Goal: Task Accomplishment & Management: Complete application form

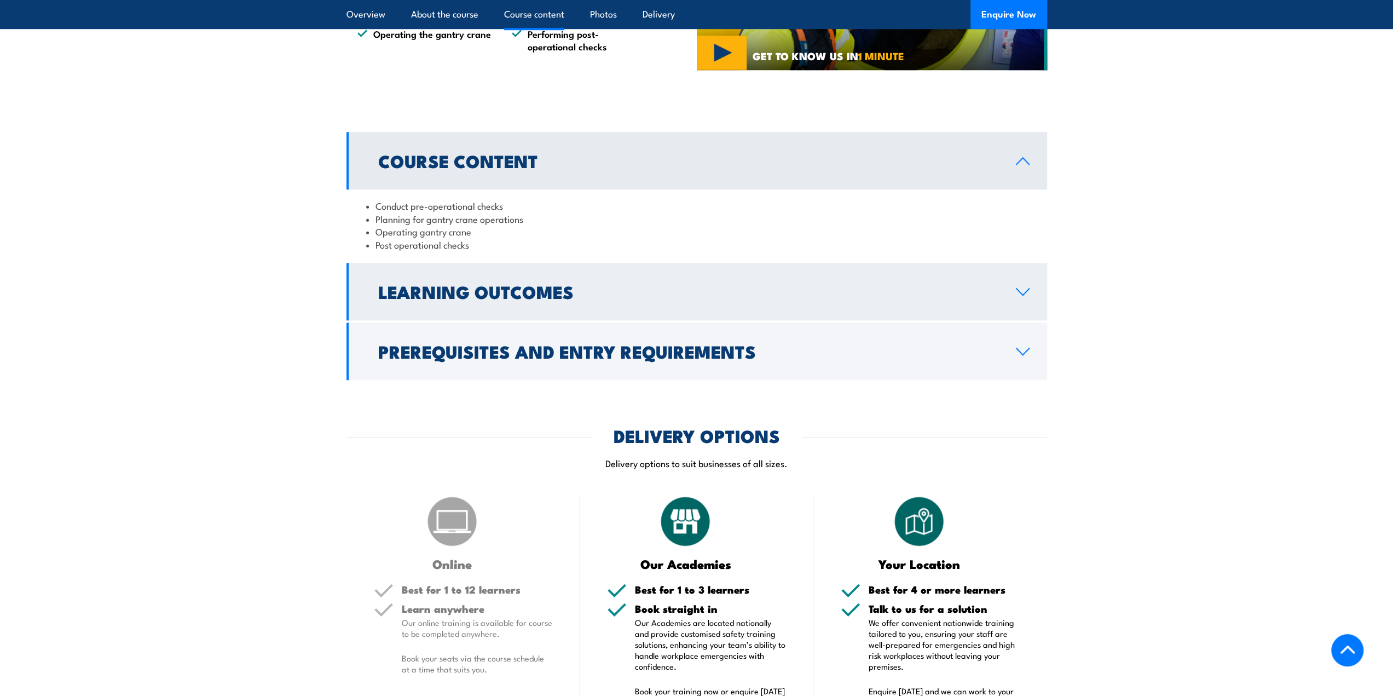
scroll to position [876, 0]
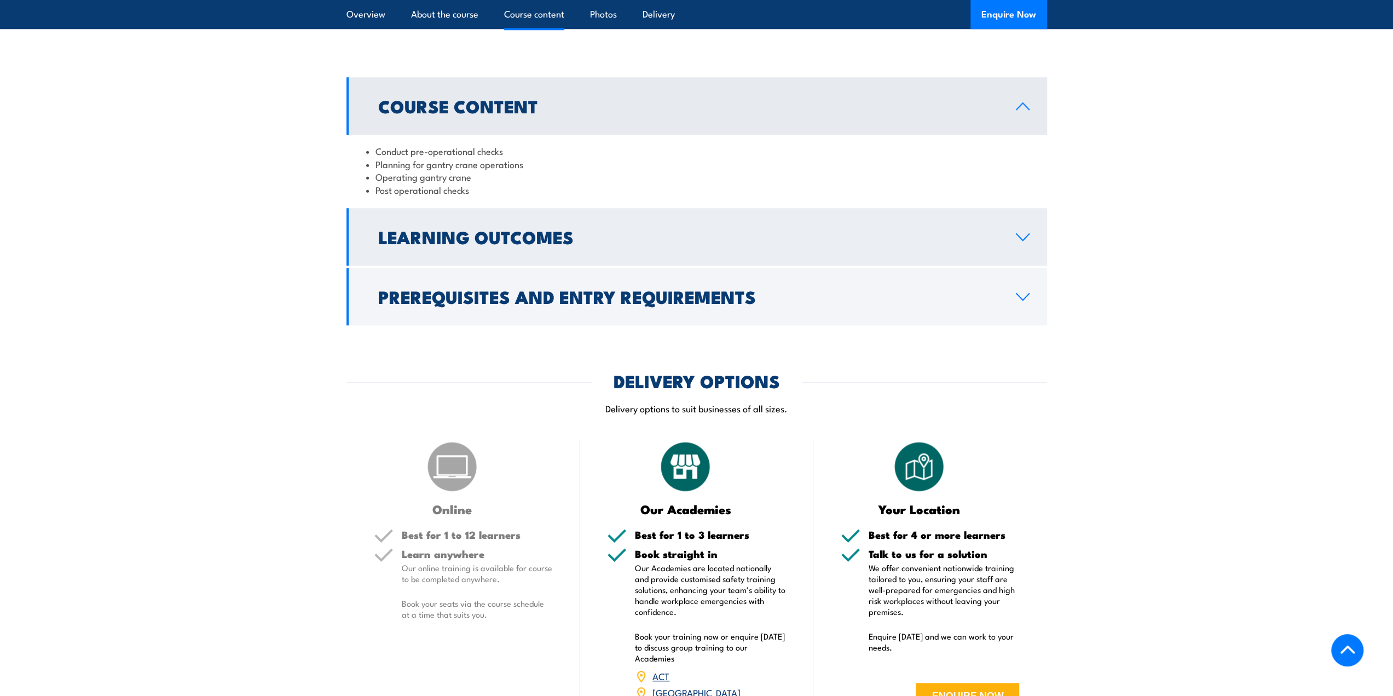
click at [422, 221] on link "Learning Outcomes" at bounding box center [697, 236] width 701 height 57
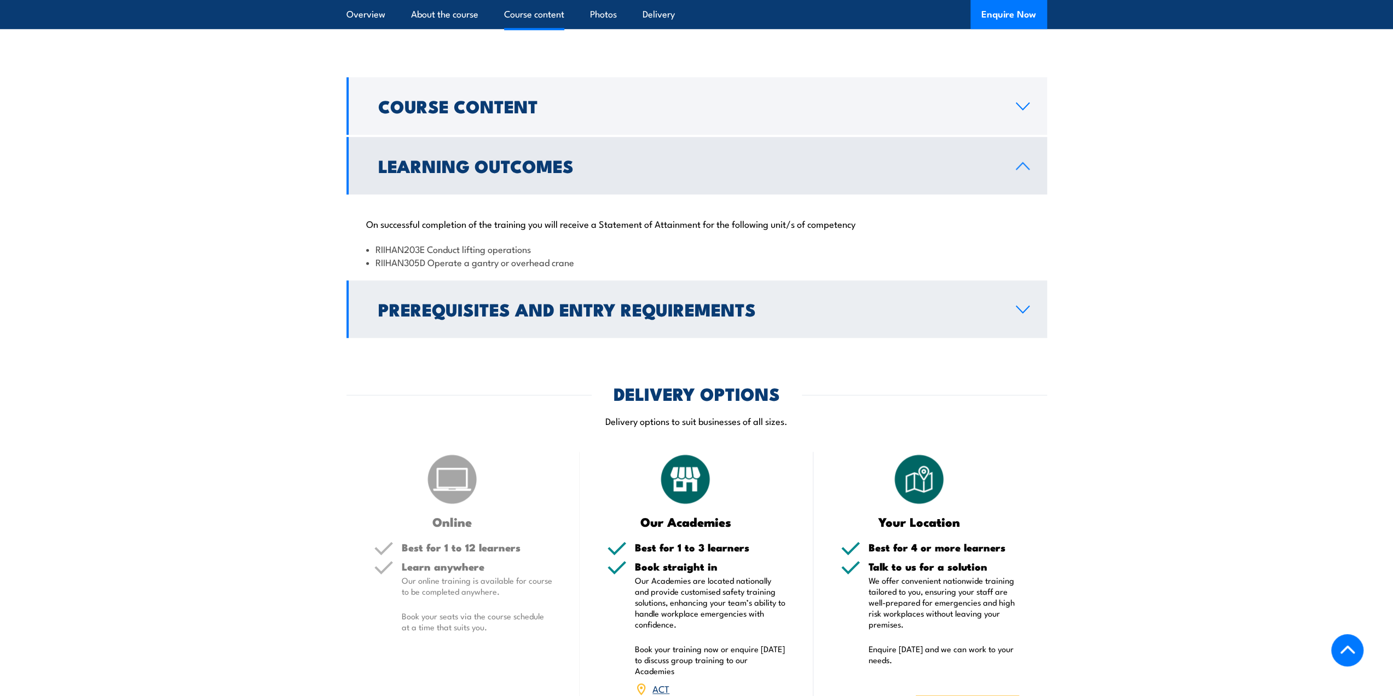
click at [478, 324] on link "Prerequisites and Entry Requirements" at bounding box center [697, 308] width 701 height 57
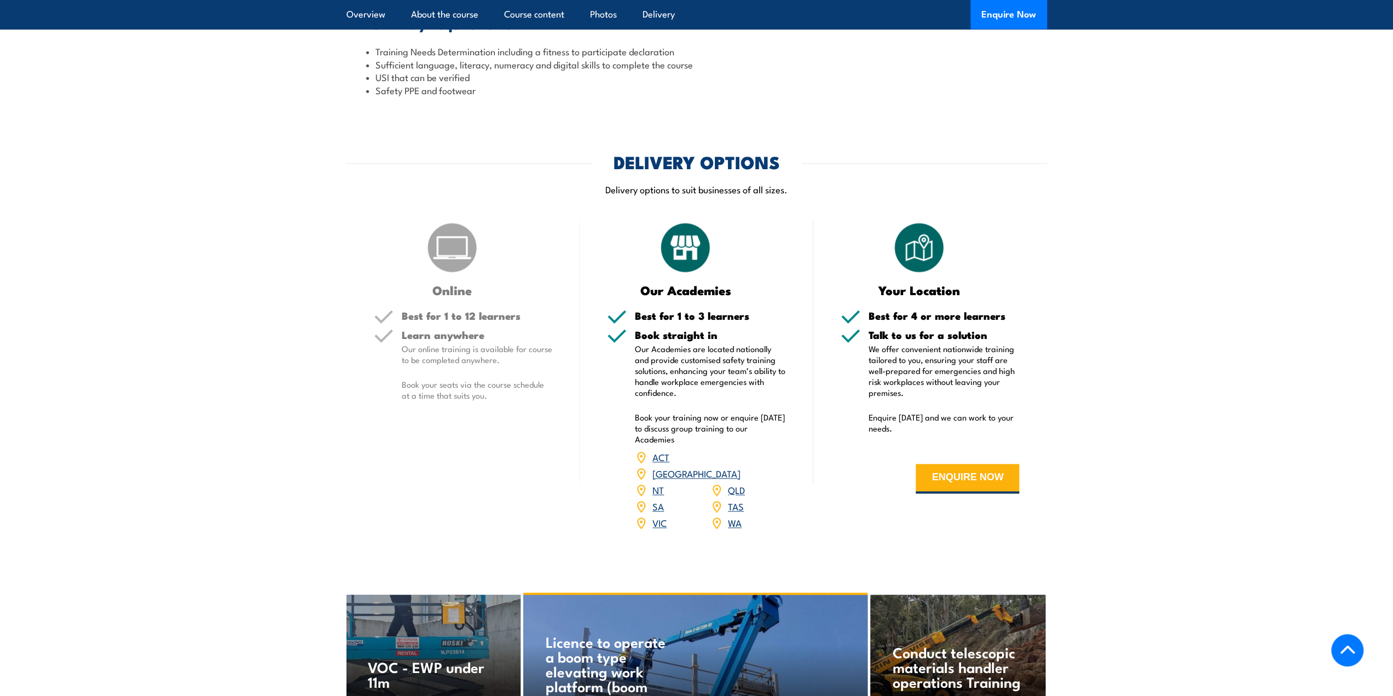
scroll to position [1204, 0]
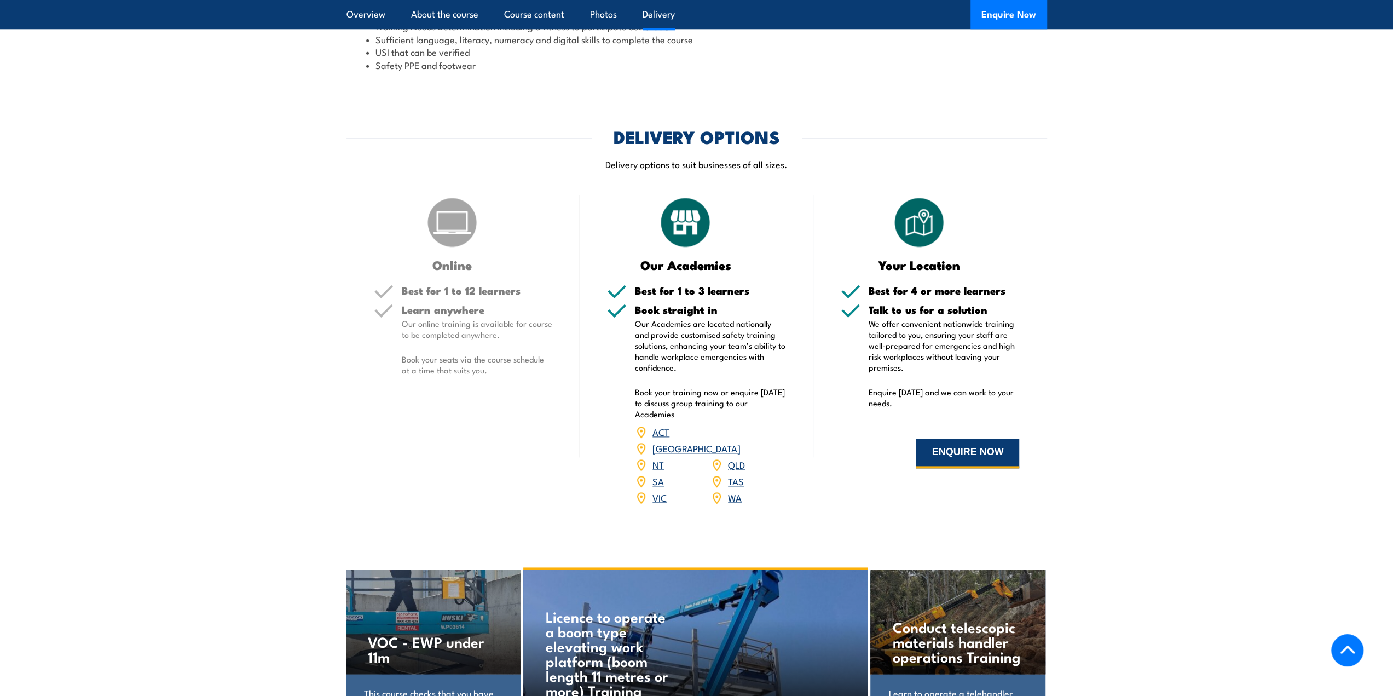
click at [945, 446] on button "ENQUIRE NOW" at bounding box center [967, 454] width 103 height 30
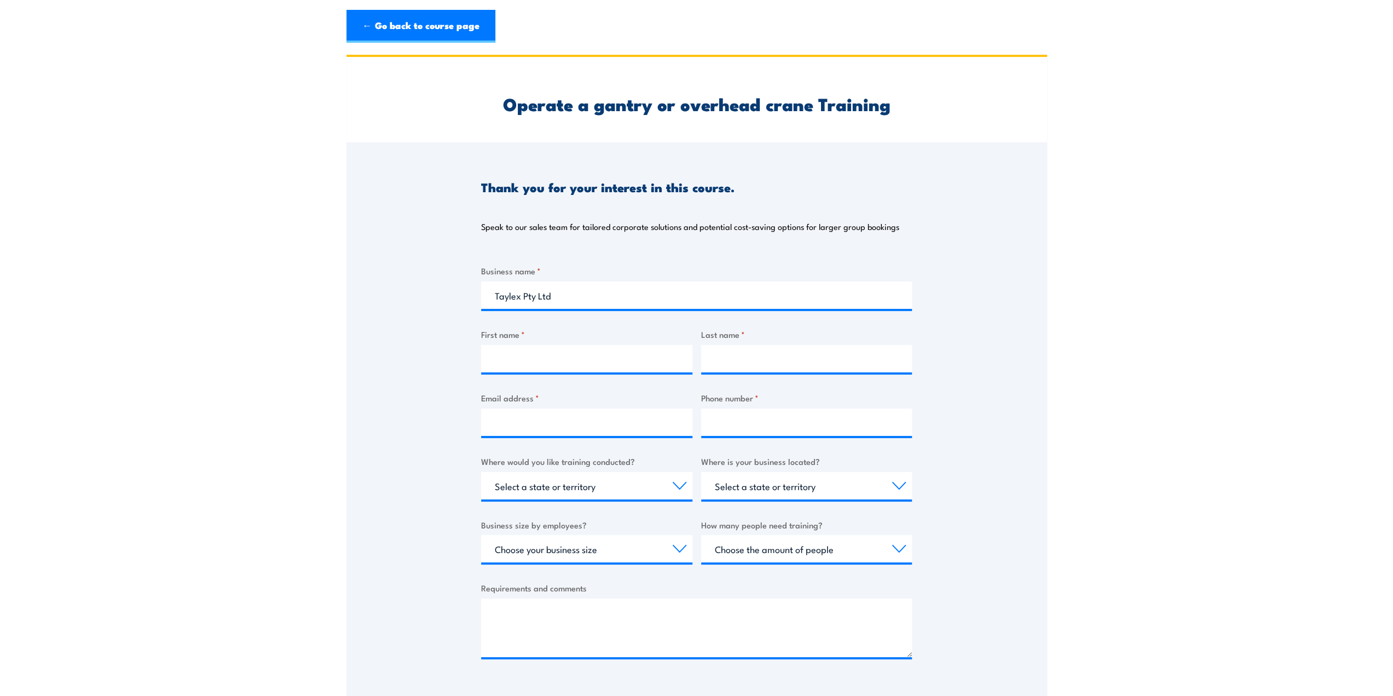
type input "Taylex Pty Ltd"
type input "[PERSON_NAME]"
type input "[EMAIL_ADDRESS][DOMAIN_NAME]"
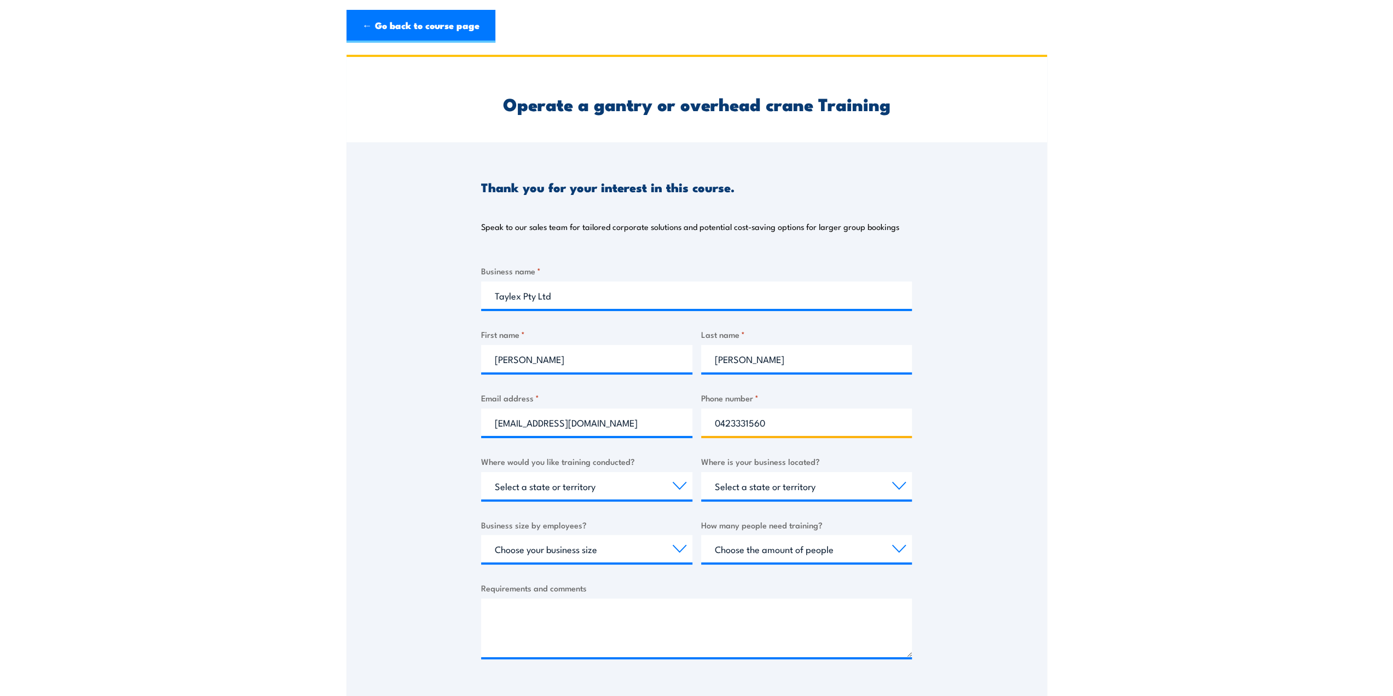
type input "0423331560"
click at [607, 490] on select "Select a state or territory Nationally - multiple locations [GEOGRAPHIC_DATA] […" at bounding box center [586, 485] width 211 height 27
select select "QLD"
click at [481, 472] on select "Select a state or territory Nationally - multiple locations [GEOGRAPHIC_DATA] […" at bounding box center [586, 485] width 211 height 27
click at [736, 483] on select "Select a state or territory [GEOGRAPHIC_DATA] [GEOGRAPHIC_DATA] [GEOGRAPHIC_DAT…" at bounding box center [806, 485] width 211 height 27
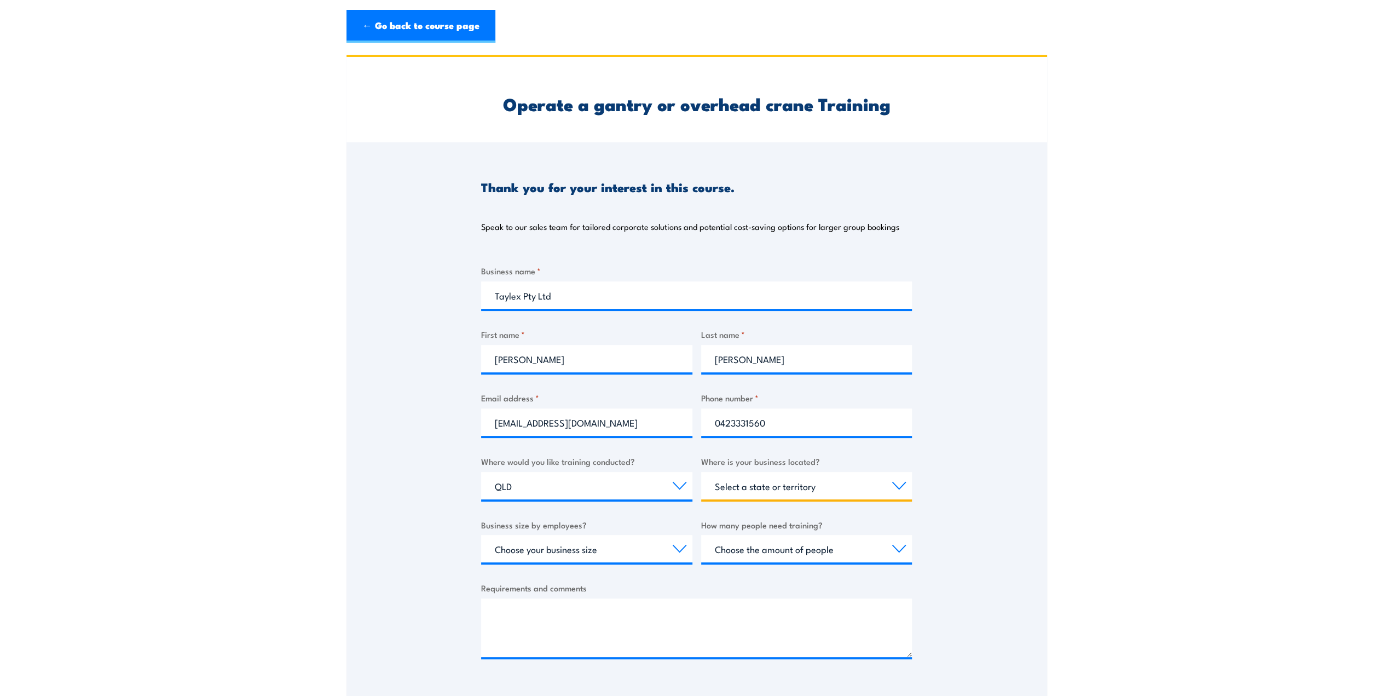
select select "QLD"
click at [701, 472] on select "Select a state or territory [GEOGRAPHIC_DATA] [GEOGRAPHIC_DATA] [GEOGRAPHIC_DAT…" at bounding box center [806, 485] width 211 height 27
click at [560, 552] on select "Choose your business size 1 to 19 20 to 199 200+" at bounding box center [586, 548] width 211 height 27
select select "20 to 199"
click at [481, 535] on select "Choose your business size 1 to 19 20 to 199 200+" at bounding box center [586, 548] width 211 height 27
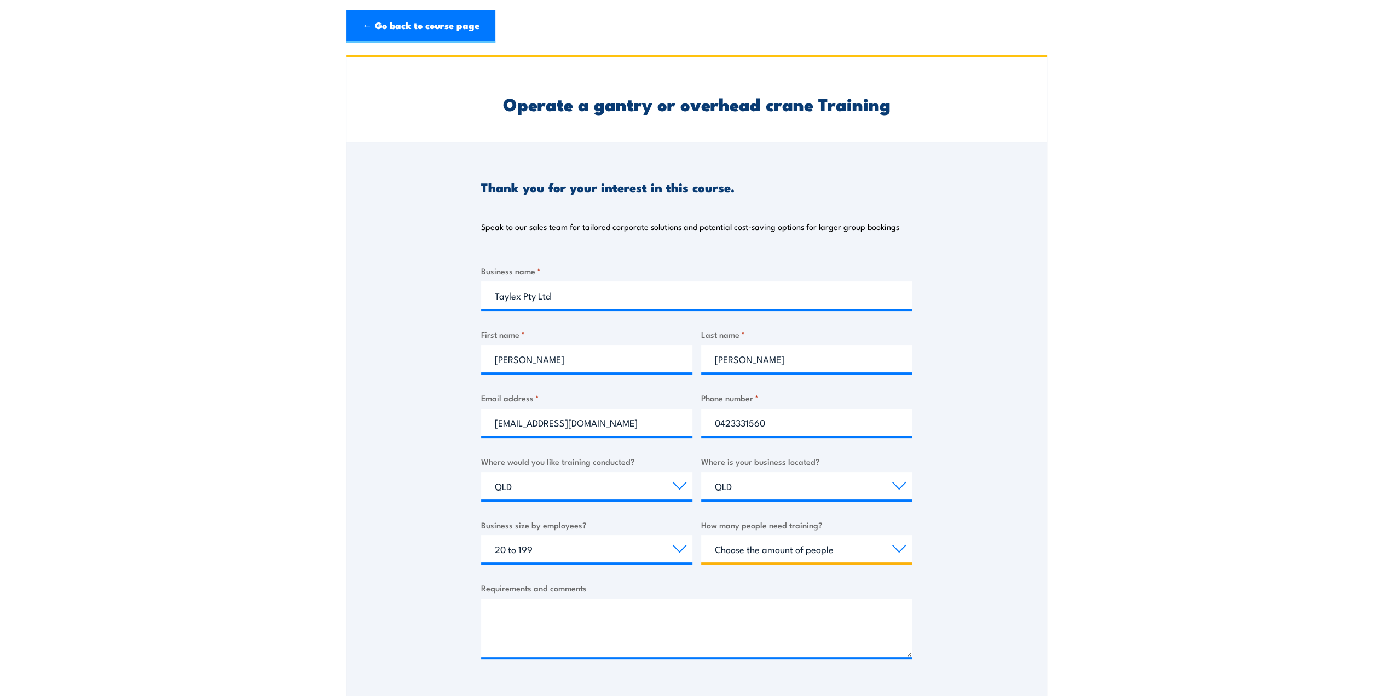
click at [791, 545] on select "Choose the amount of people 1 to 4 5 to 19 20+" at bounding box center [806, 548] width 211 height 27
select select "5 to 19"
click at [701, 535] on select "Choose the amount of people 1 to 4 5 to 19 20+" at bounding box center [806, 548] width 211 height 27
click at [569, 622] on textarea "Requirements and comments" at bounding box center [696, 627] width 431 height 59
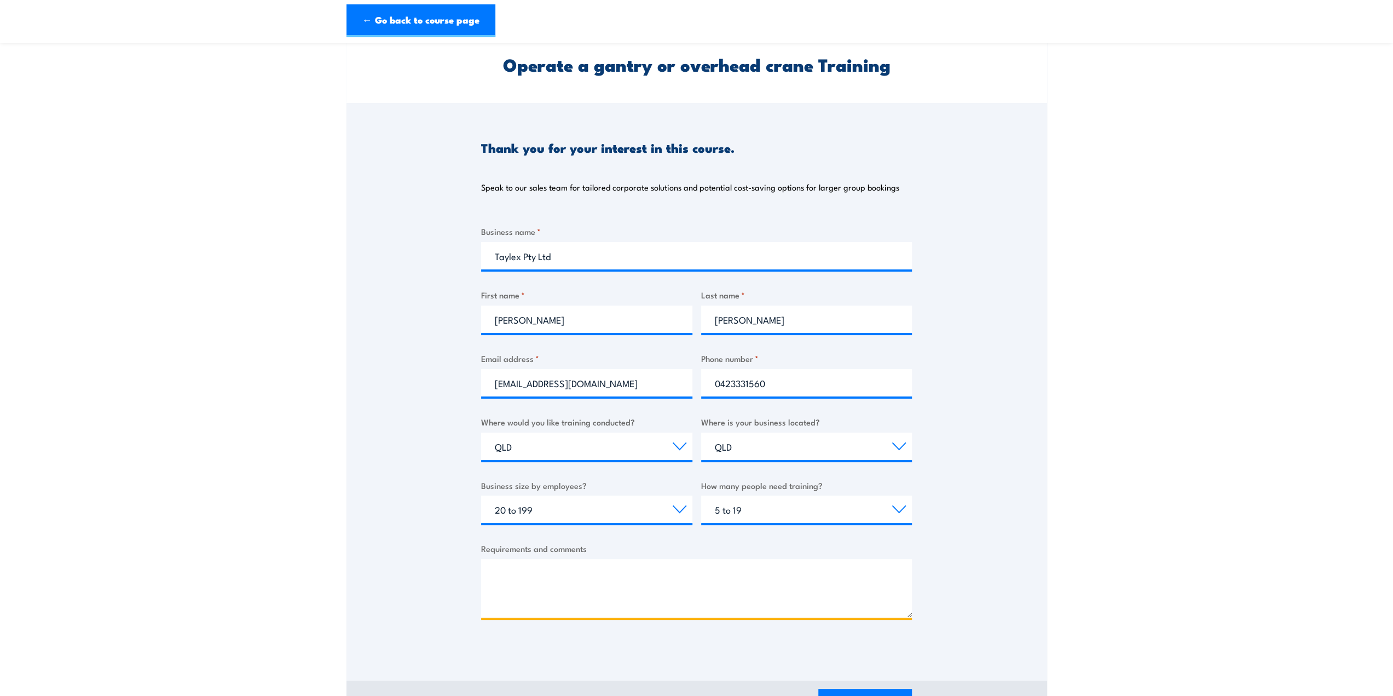
scroll to position [109, 0]
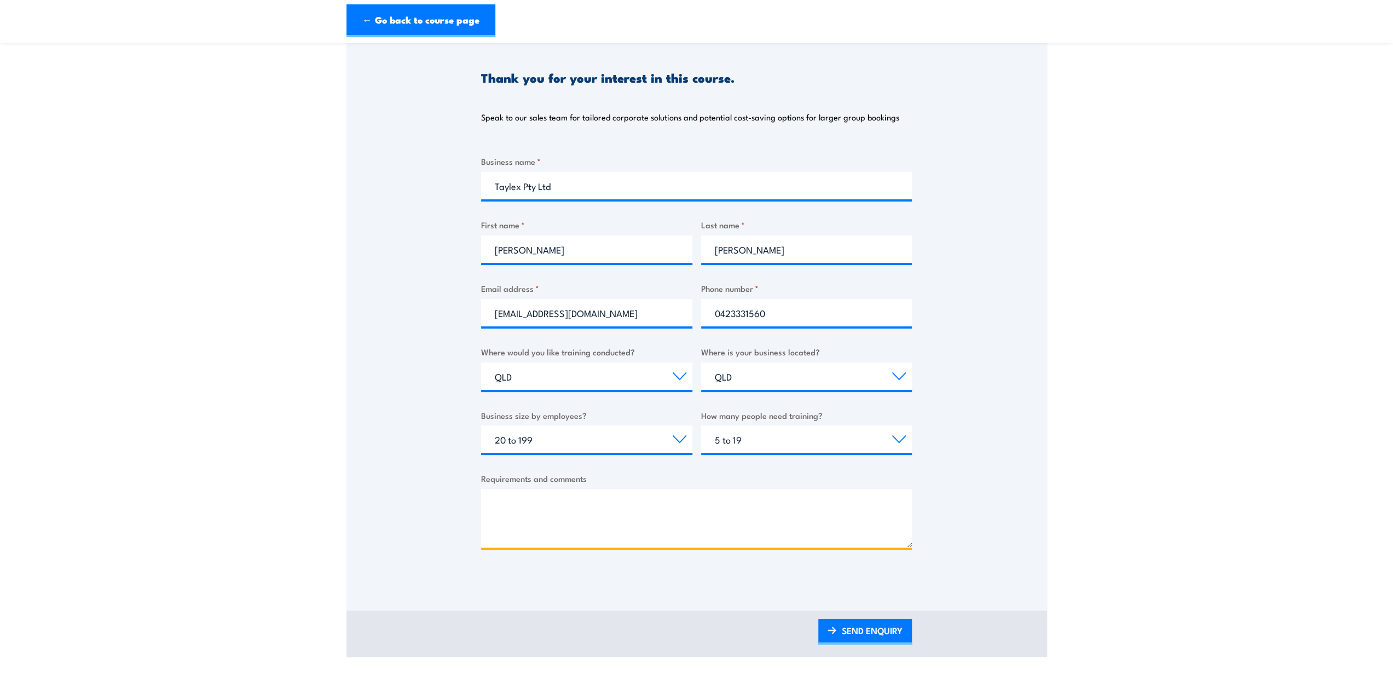
click at [597, 509] on textarea "Requirements and comments" at bounding box center [696, 518] width 431 height 59
paste textarea "RIIHAN305D Operate a gantry or overhead crane RIIHAN203E Conduct lifting operat…"
click at [771, 528] on textarea "Looking to arrange a training course for a group of our workers at our work loc…" at bounding box center [696, 518] width 431 height 59
click at [776, 517] on textarea "Looking to arrange a training course for a group of our workers at our work loc…" at bounding box center [696, 518] width 431 height 59
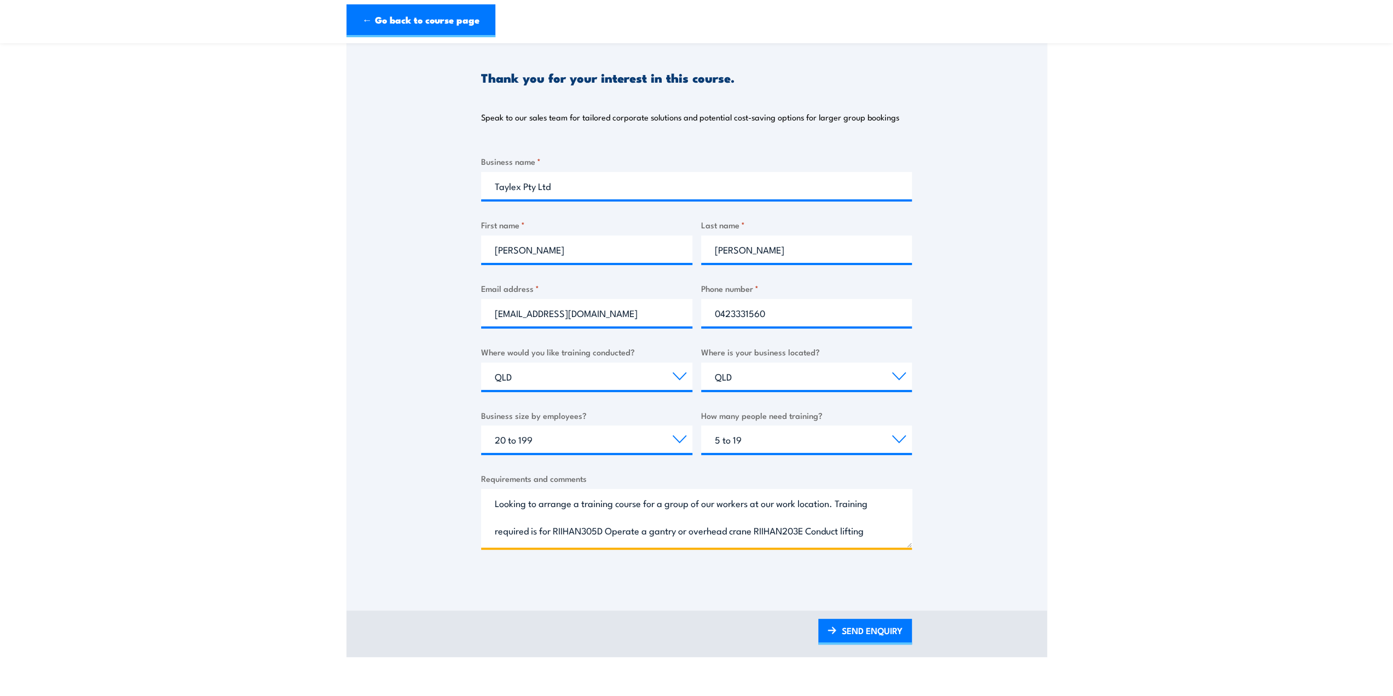
scroll to position [164, 0]
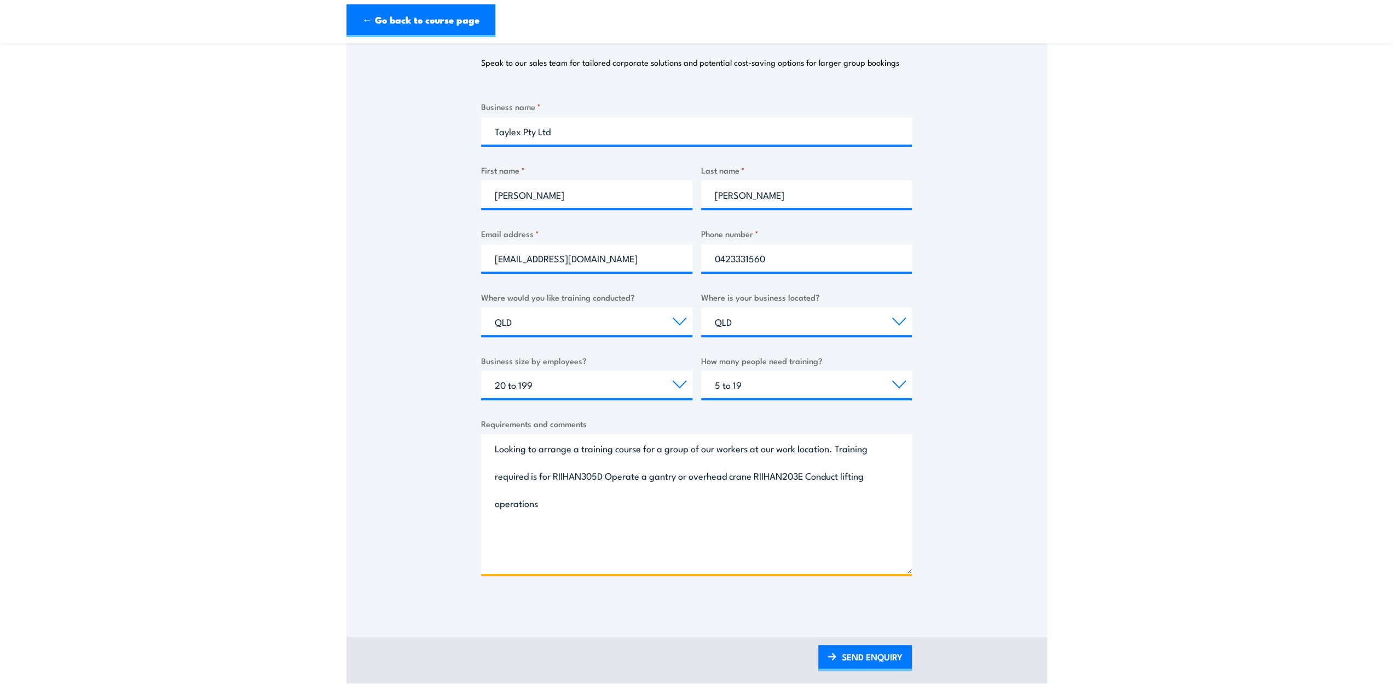
drag, startPoint x: 908, startPoint y: 491, endPoint x: 651, endPoint y: 521, distance: 258.5
click at [924, 573] on div "Thank you for your interest in this course. Speak to our sales team for tailore…" at bounding box center [697, 292] width 701 height 628
click at [654, 509] on textarea "Looking to arrange a training course for a group of our workers at our work loc…" at bounding box center [696, 504] width 431 height 140
click at [753, 477] on textarea "Looking to arrange a training course for a group of our workers at our work loc…" at bounding box center [696, 504] width 431 height 140
click at [589, 507] on textarea "Looking to arrange a training course for a group of our workers at our work loc…" at bounding box center [696, 504] width 431 height 140
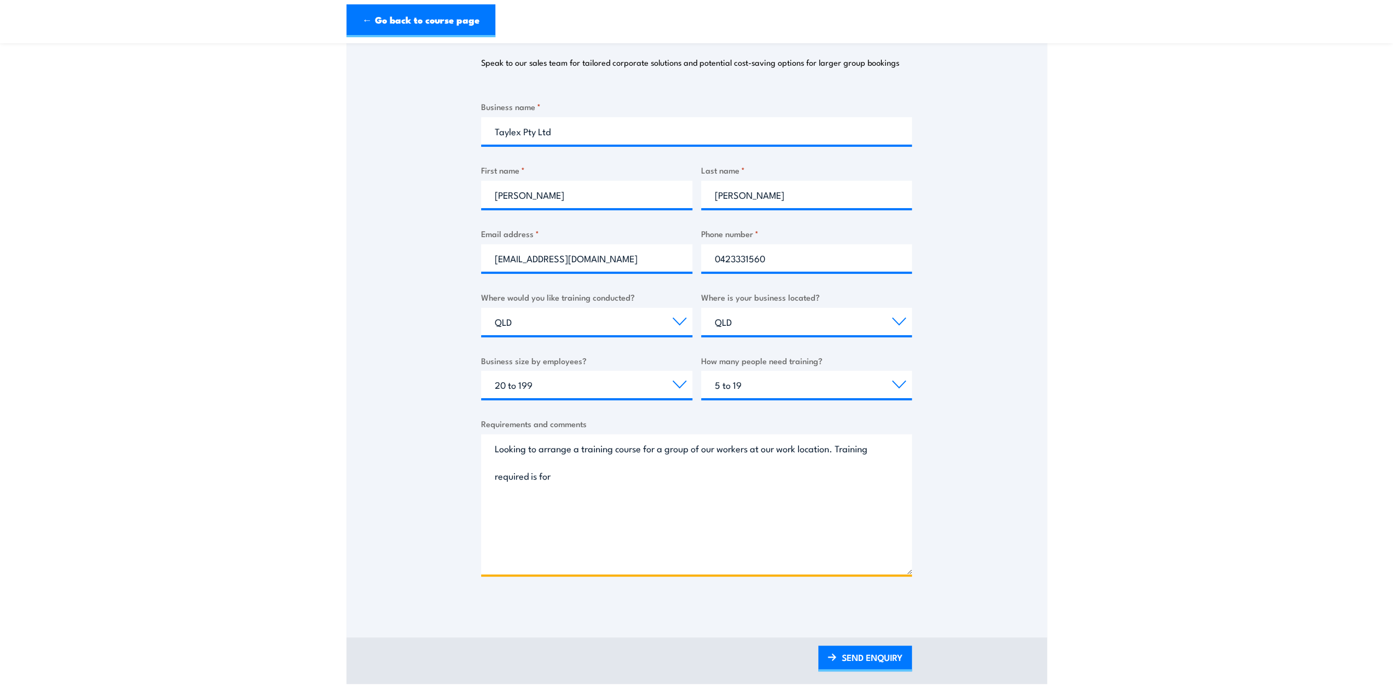
paste textarea "RIIHAN305D Operate a gantry or overhead crane RIIHAN203E Conduct lifting operat…"
click at [823, 475] on textarea "Looking to arrange a training course for a group of our workers at our work loc…" at bounding box center [696, 504] width 431 height 140
click at [590, 499] on textarea "Looking to arrange a training course for a group of our workers at our work loc…" at bounding box center [696, 504] width 431 height 140
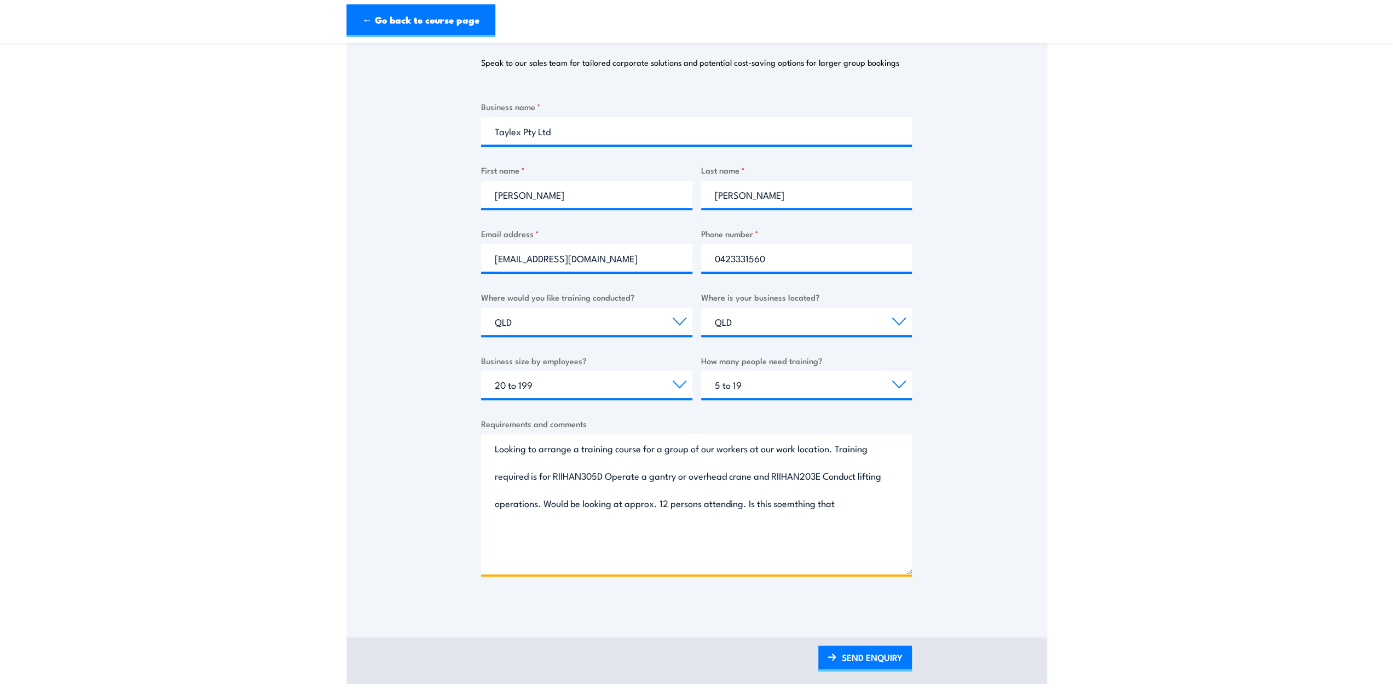
click at [818, 503] on textarea "Looking to arrange a training course for a group of our workers at our work loc…" at bounding box center [696, 504] width 431 height 140
click at [877, 503] on textarea "Looking to arrange a training course for a group of our workers at our work loc…" at bounding box center [696, 504] width 431 height 140
type textarea "Looking to arrange a training course for a group of our workers at our work loc…"
click at [847, 665] on link "SEND ENQUIRY" at bounding box center [865, 658] width 94 height 26
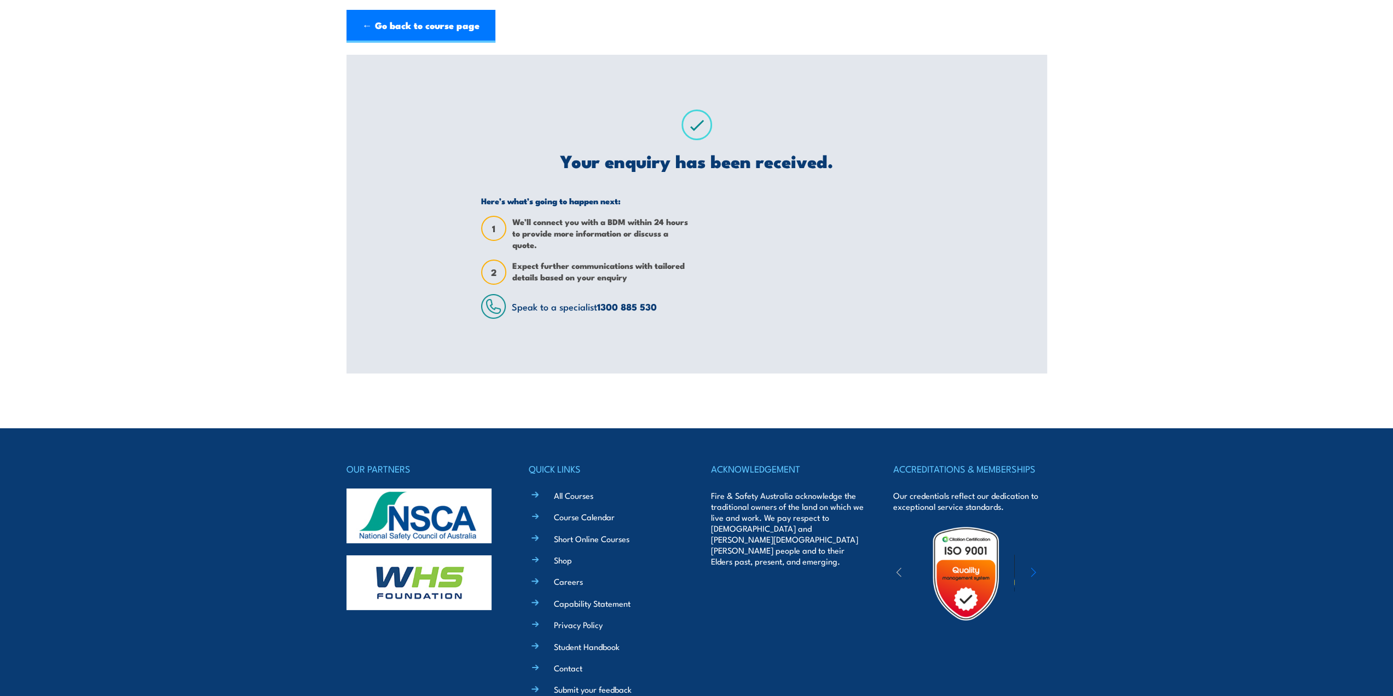
scroll to position [0, 0]
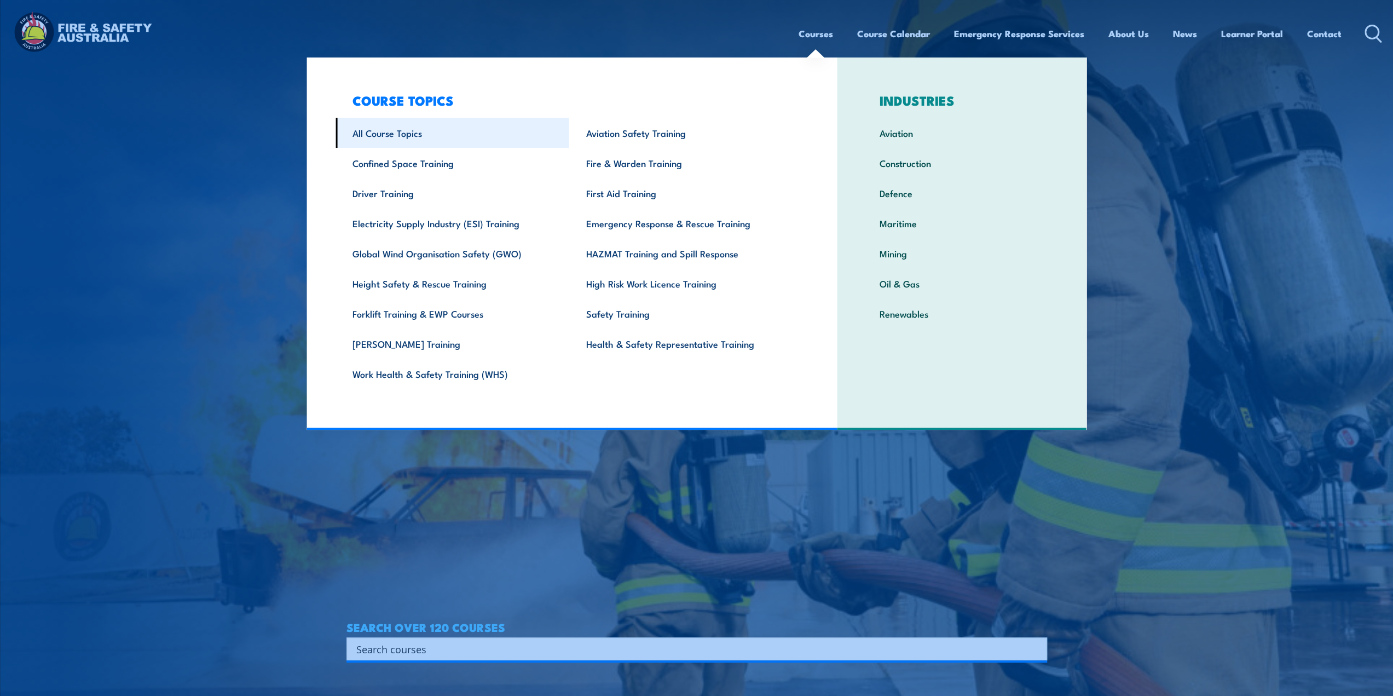
click at [392, 140] on link "All Course Topics" at bounding box center [453, 133] width 234 height 30
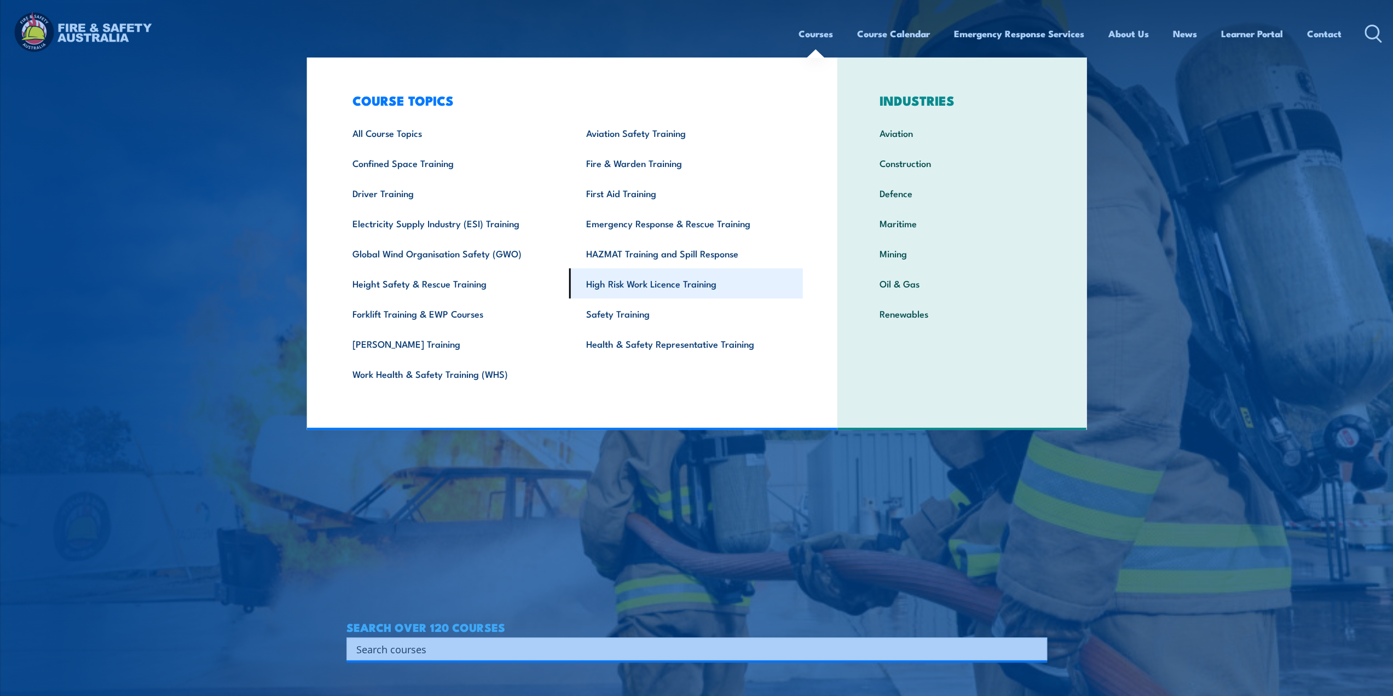
click at [654, 289] on link "High Risk Work Licence Training" at bounding box center [686, 283] width 234 height 30
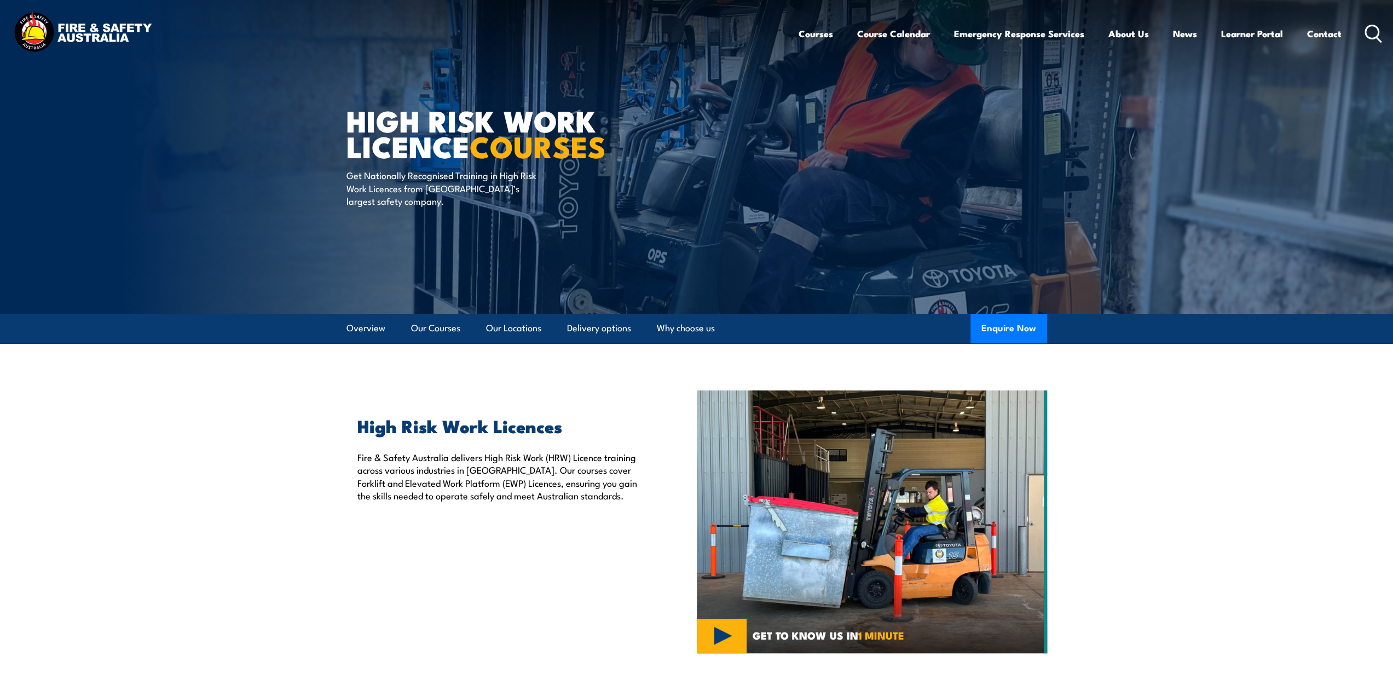
click at [1366, 30] on circle at bounding box center [1372, 31] width 13 height 13
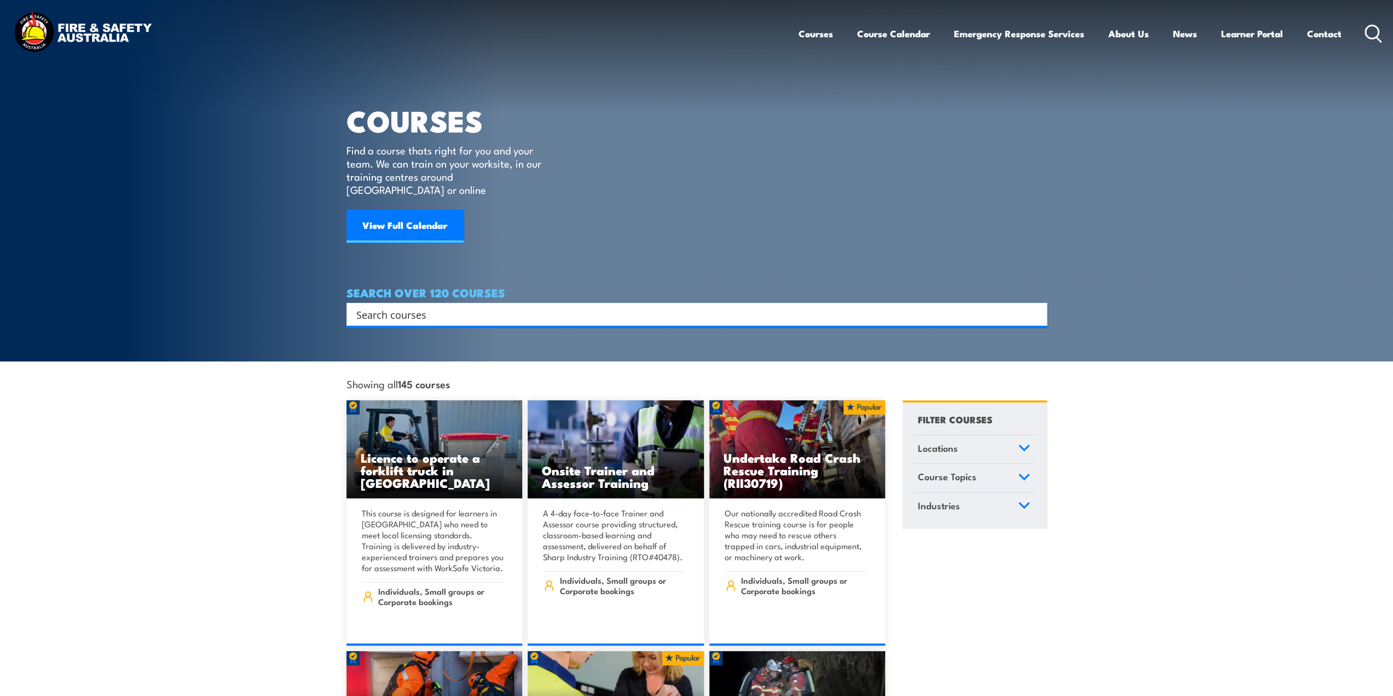
click at [409, 306] on input "Search input" at bounding box center [689, 314] width 667 height 16
type input "crane"
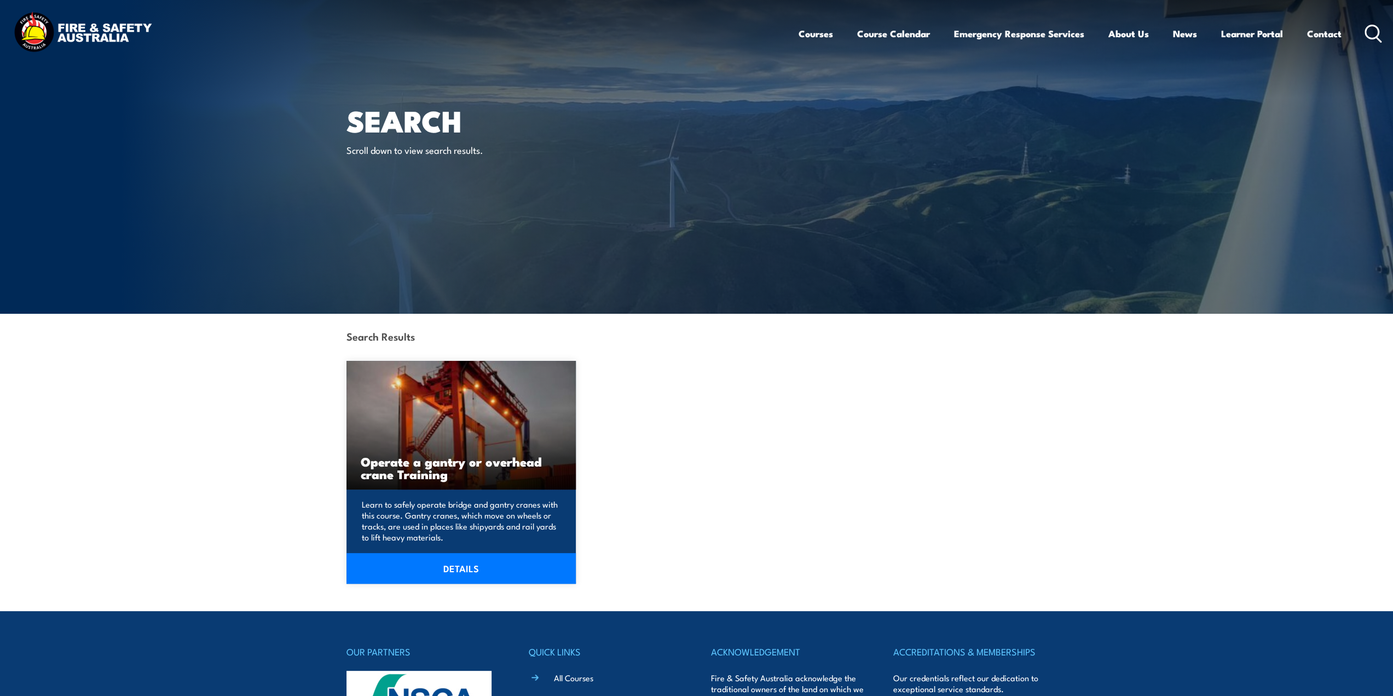
click at [476, 472] on h3 "Operate a gantry or overhead crane Training" at bounding box center [461, 467] width 201 height 25
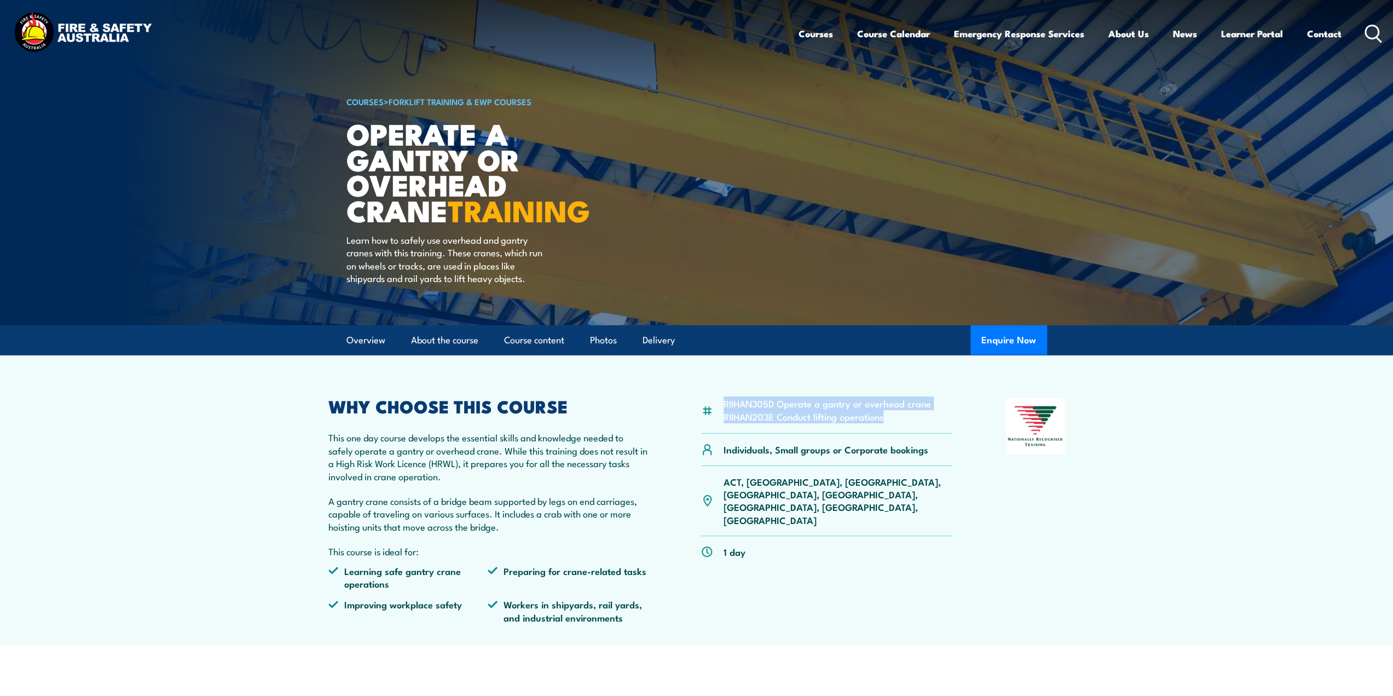
drag, startPoint x: 885, startPoint y: 418, endPoint x: 725, endPoint y: 406, distance: 160.4
click at [724, 405] on ul "RIIHAN305D Operate a gantry or overhead crane RIIHAN203E Conduct lifting operat…" at bounding box center [827, 410] width 207 height 26
copy ul "RIIHAN305D Operate a gantry or overhead crane RIIHAN203E Conduct lifting operat…"
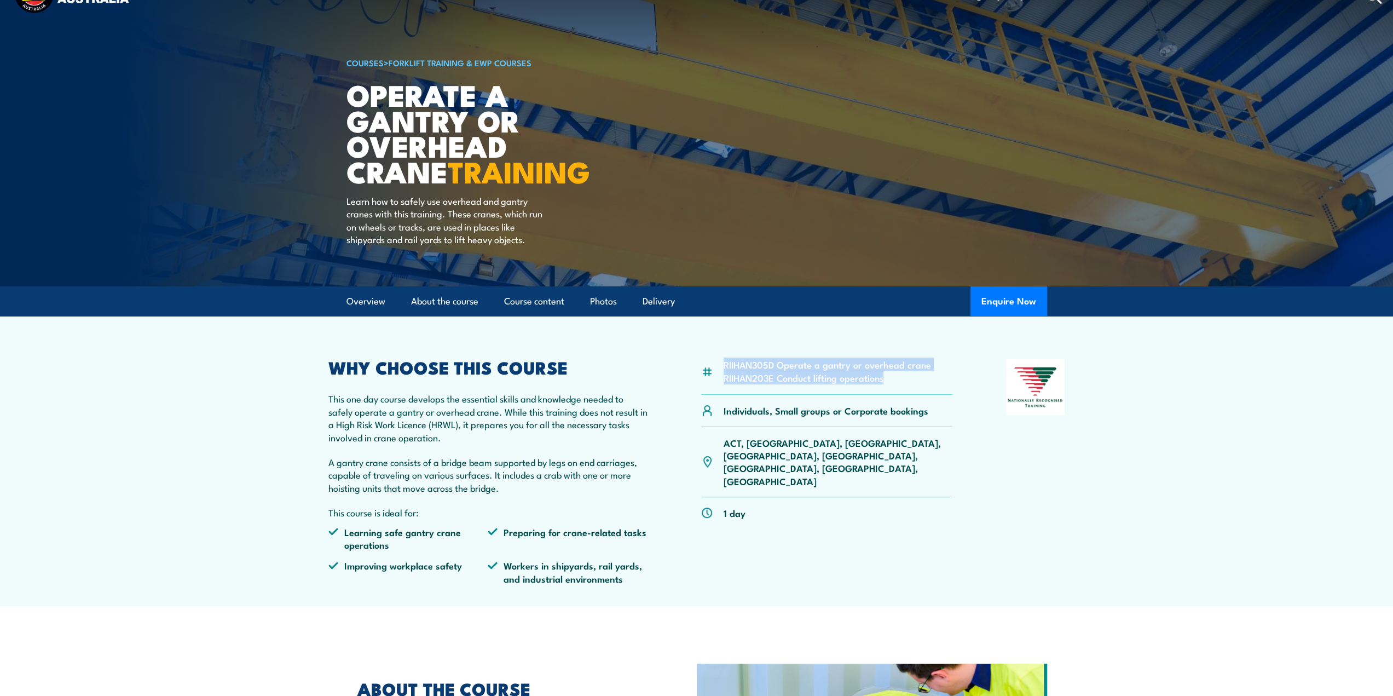
scroll to position [55, 0]
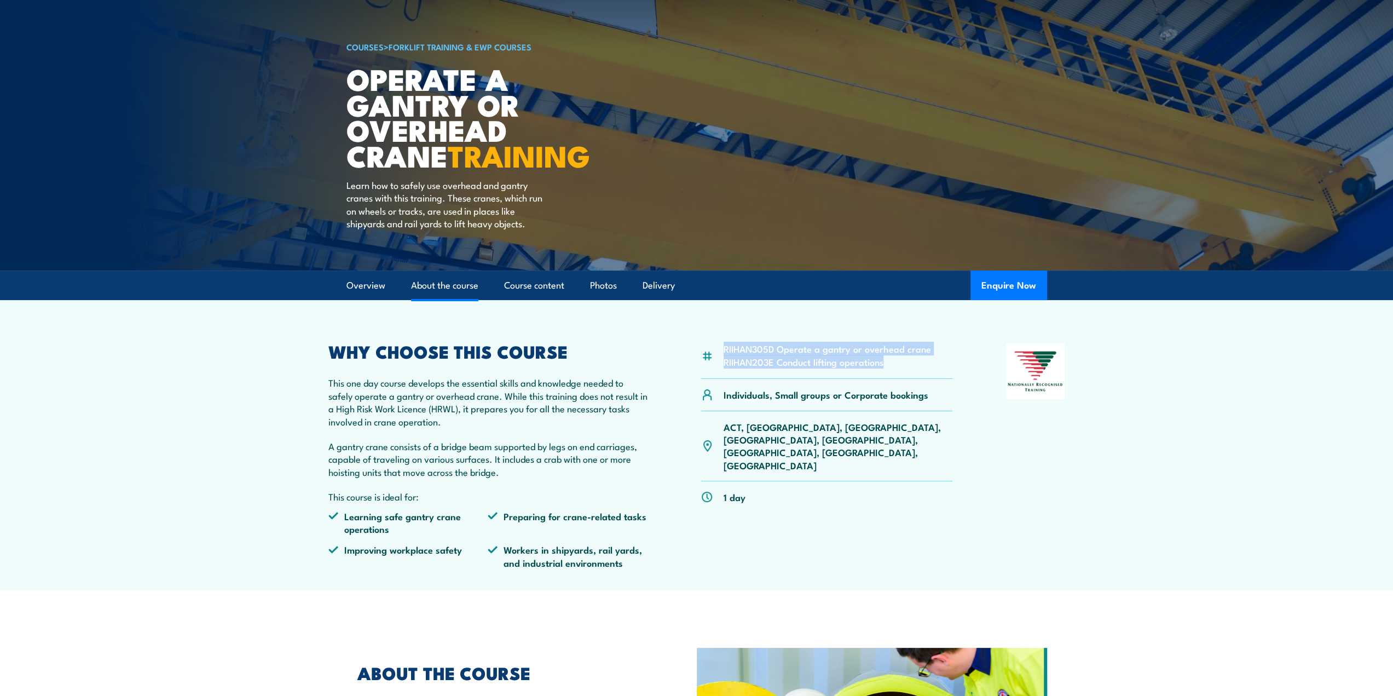
click at [447, 281] on link "About the course" at bounding box center [444, 285] width 67 height 29
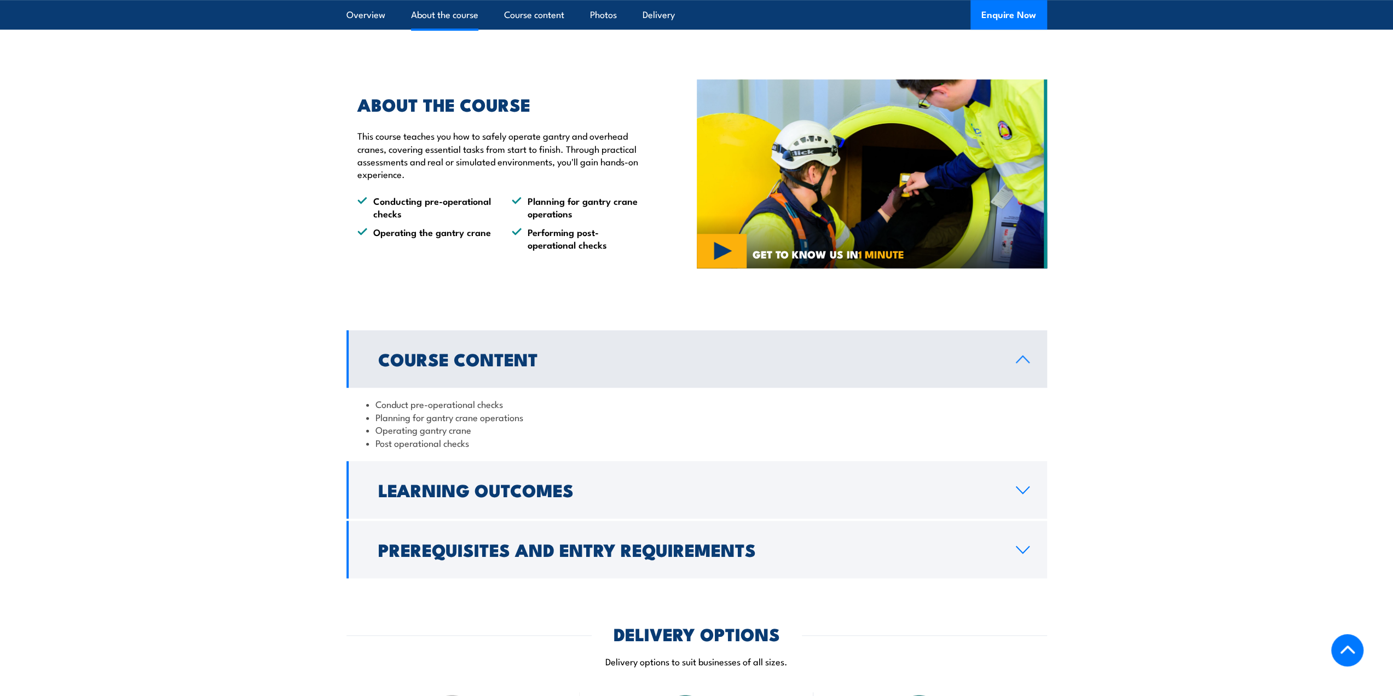
scroll to position [624, 0]
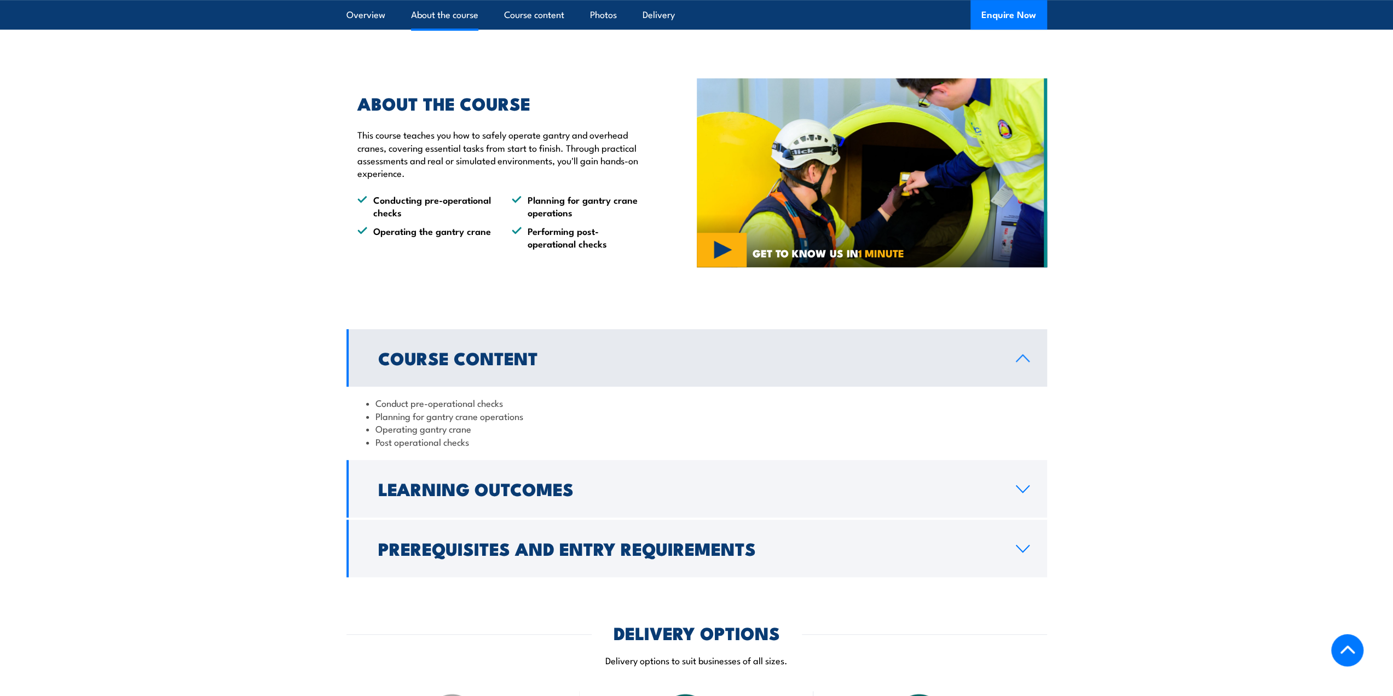
click at [850, 188] on img at bounding box center [872, 172] width 350 height 189
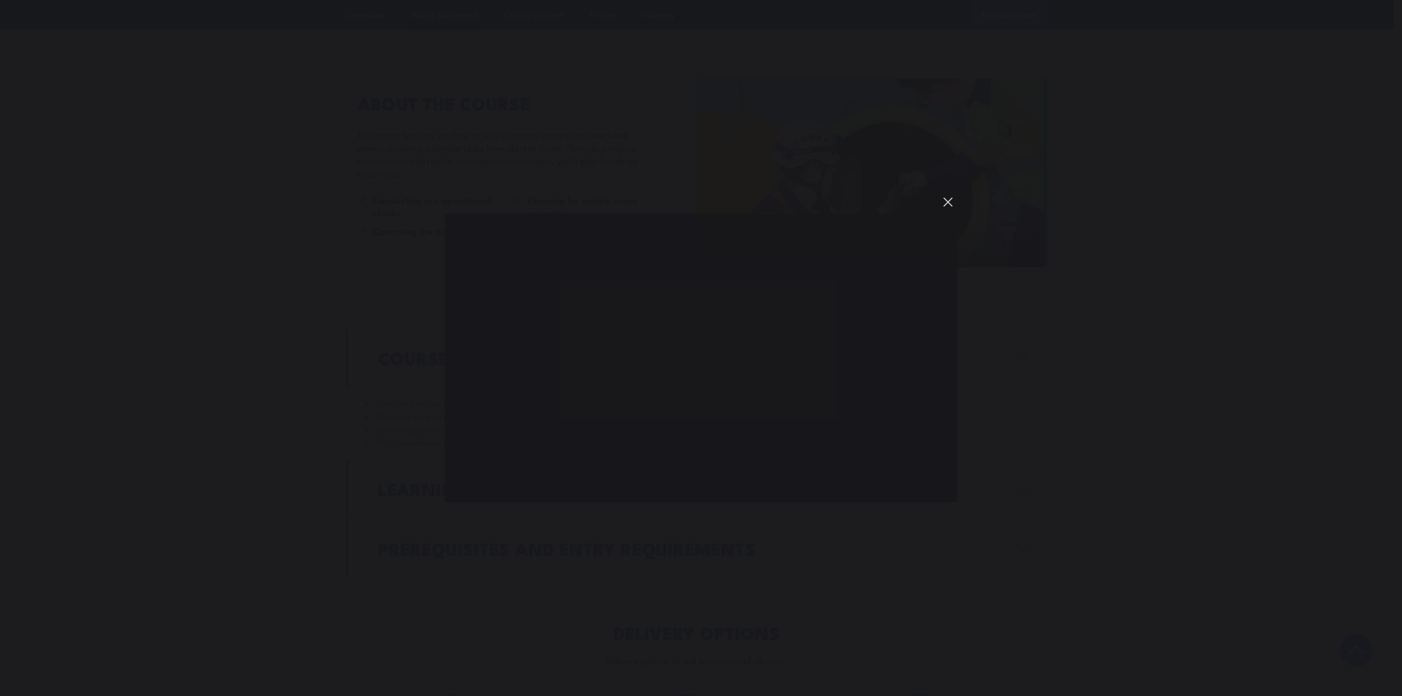
click at [948, 205] on button "You can close this modal content with the ESC key" at bounding box center [947, 202] width 19 height 19
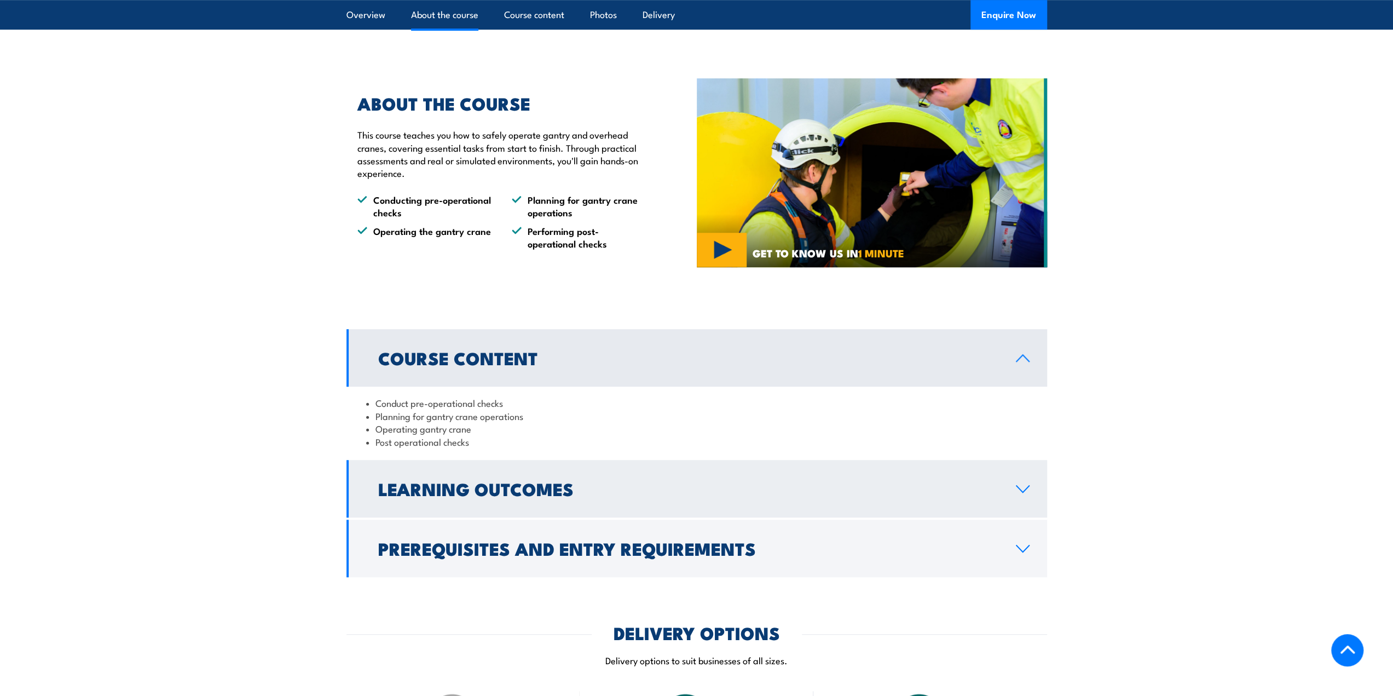
click at [540, 481] on h2 "Learning Outcomes" at bounding box center [688, 488] width 620 height 15
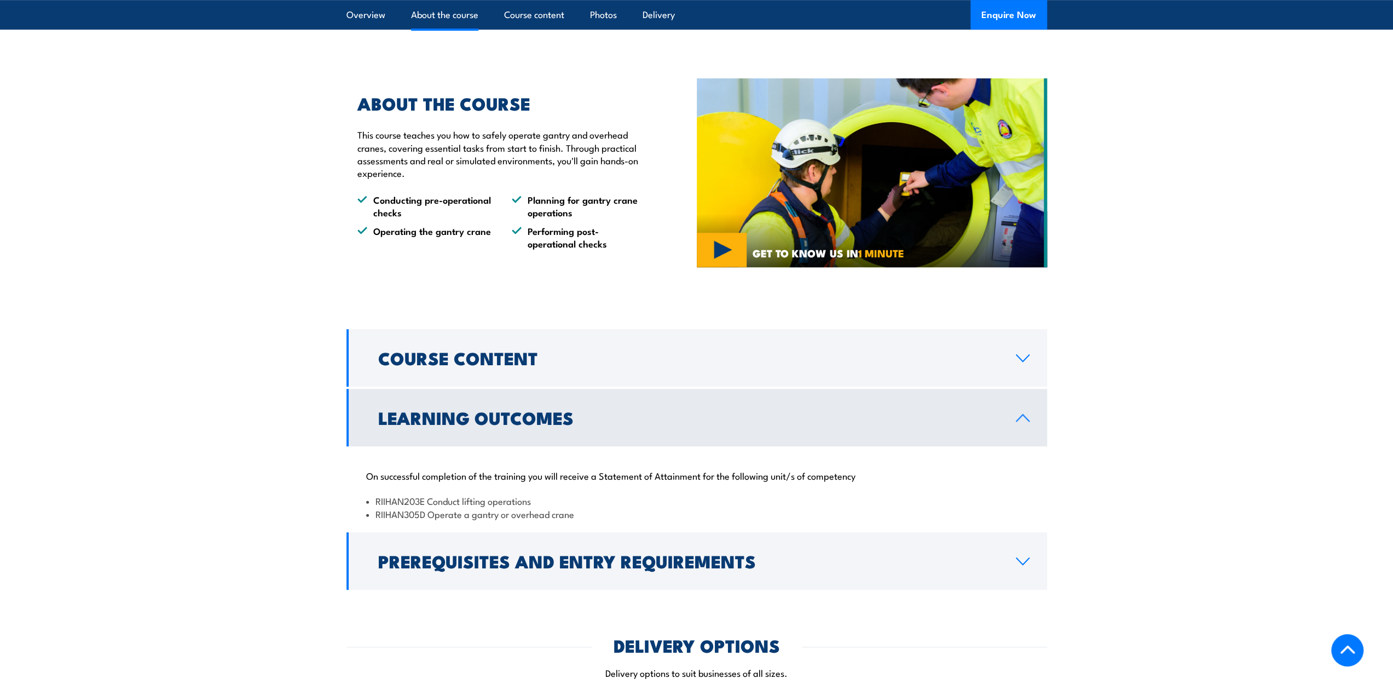
scroll to position [679, 0]
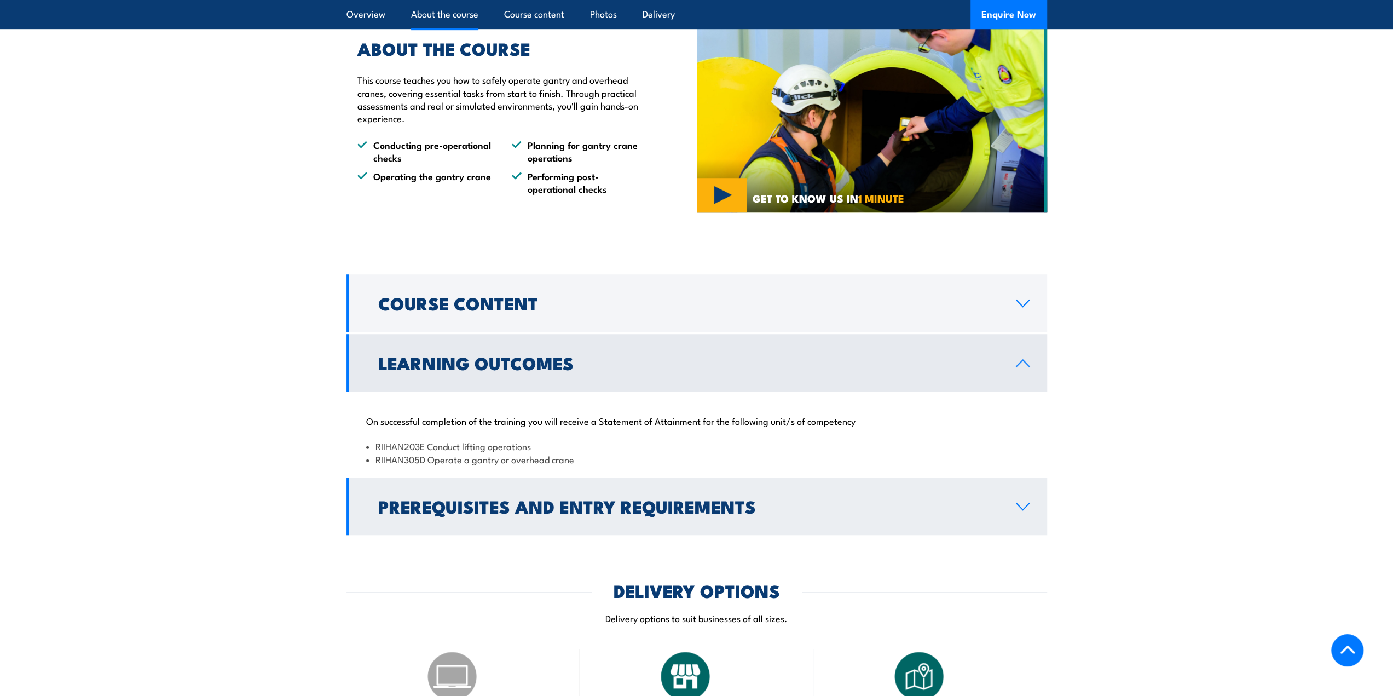
click at [476, 500] on h2 "Prerequisites and Entry Requirements" at bounding box center [688, 505] width 620 height 15
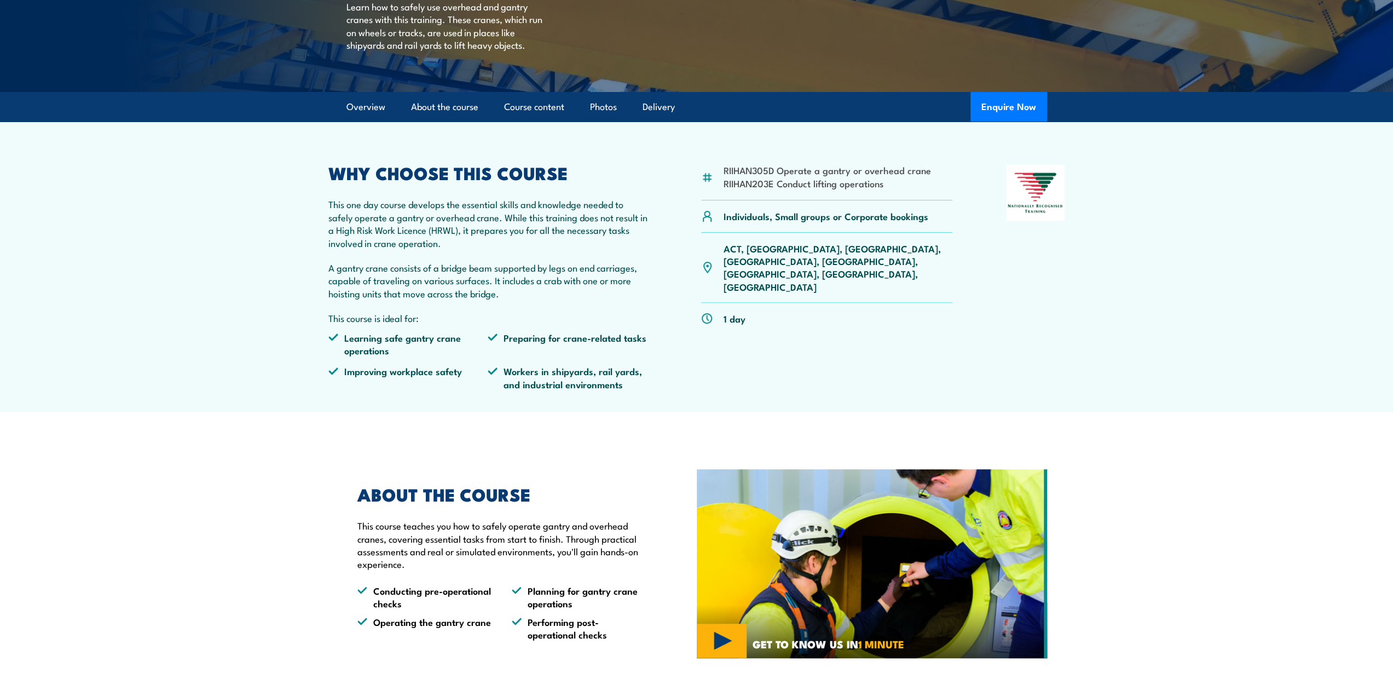
scroll to position [77, 0]
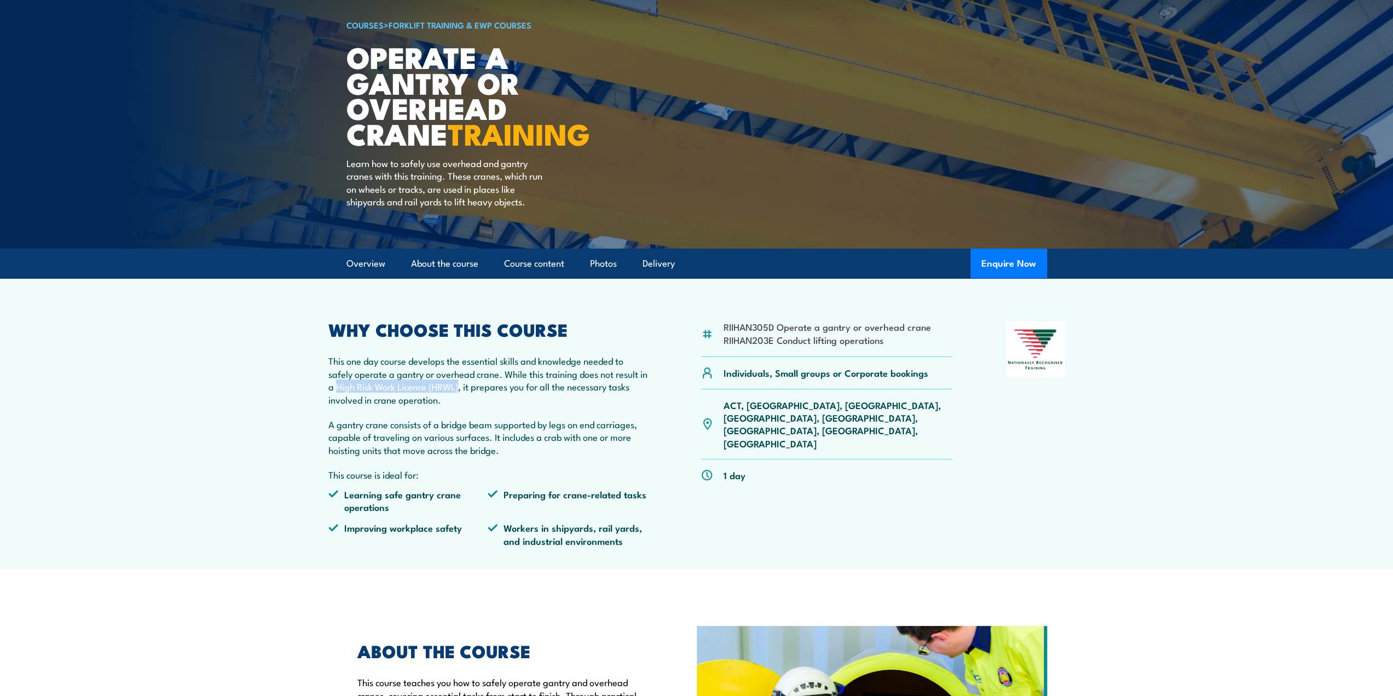
drag, startPoint x: 346, startPoint y: 387, endPoint x: 469, endPoint y: 387, distance: 123.2
click at [469, 387] on p "This one day course develops the essential skills and knowledge needed to safel…" at bounding box center [488, 379] width 320 height 51
copy p "High Risk Work Licence (HRWL)"
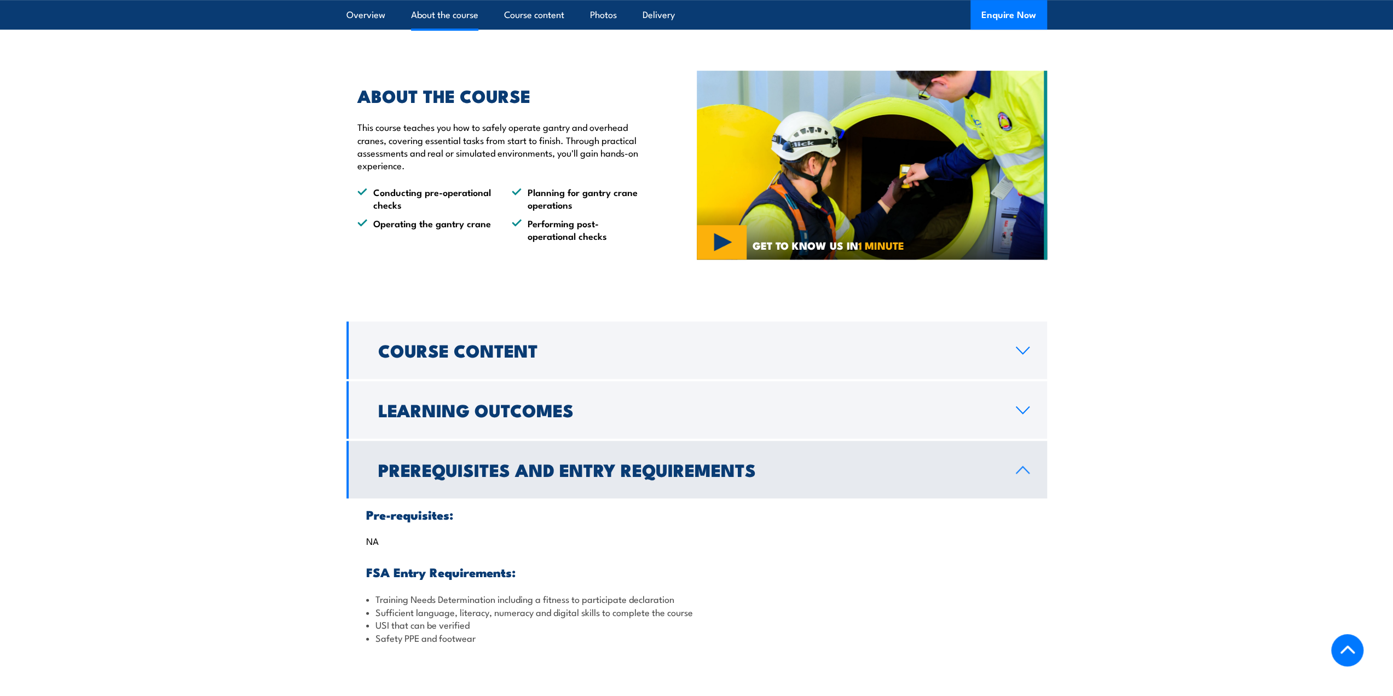
scroll to position [645, 0]
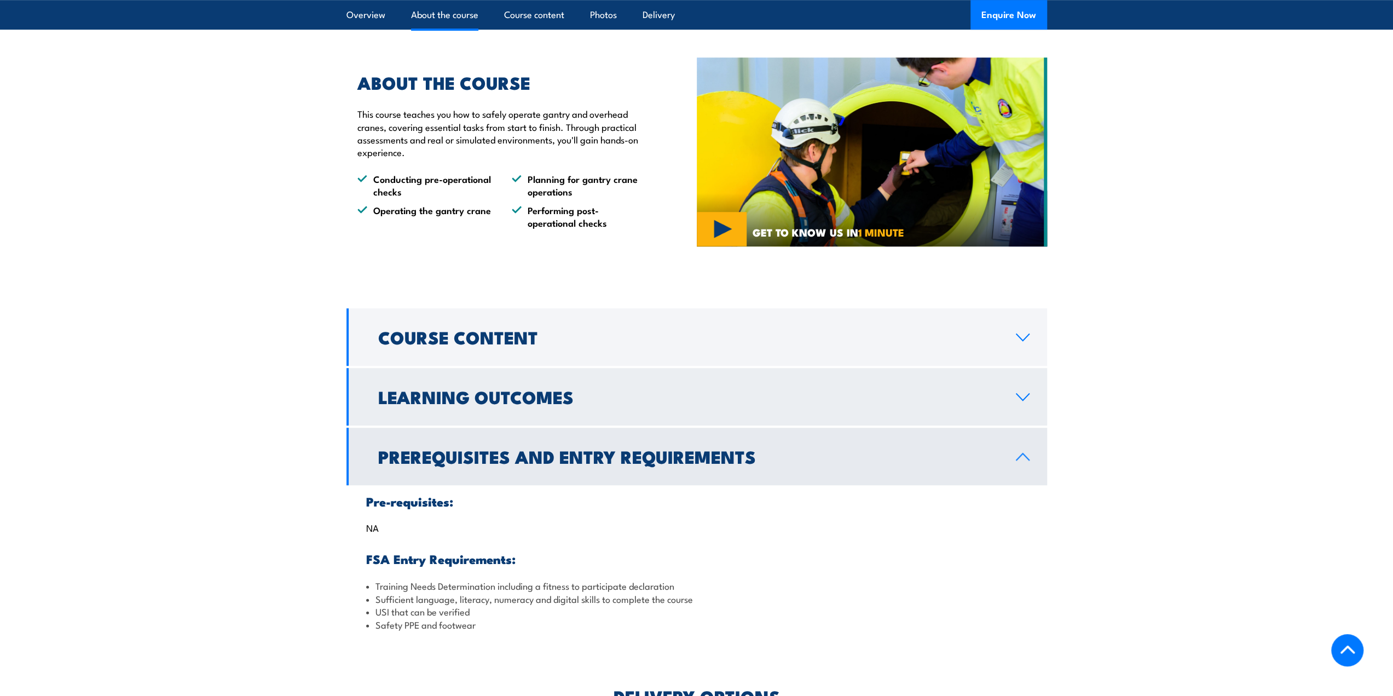
click at [471, 404] on h2 "Learning Outcomes" at bounding box center [688, 396] width 620 height 15
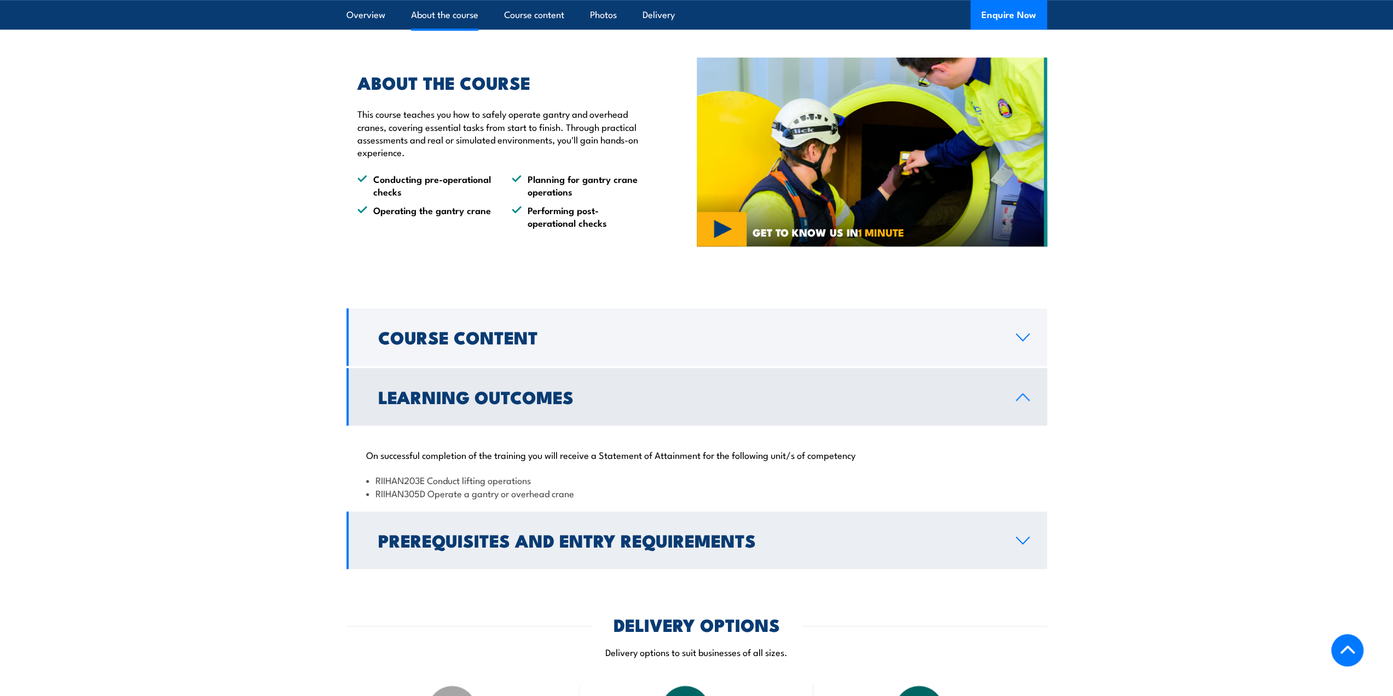
click at [499, 544] on h2 "Prerequisites and Entry Requirements" at bounding box center [688, 539] width 620 height 15
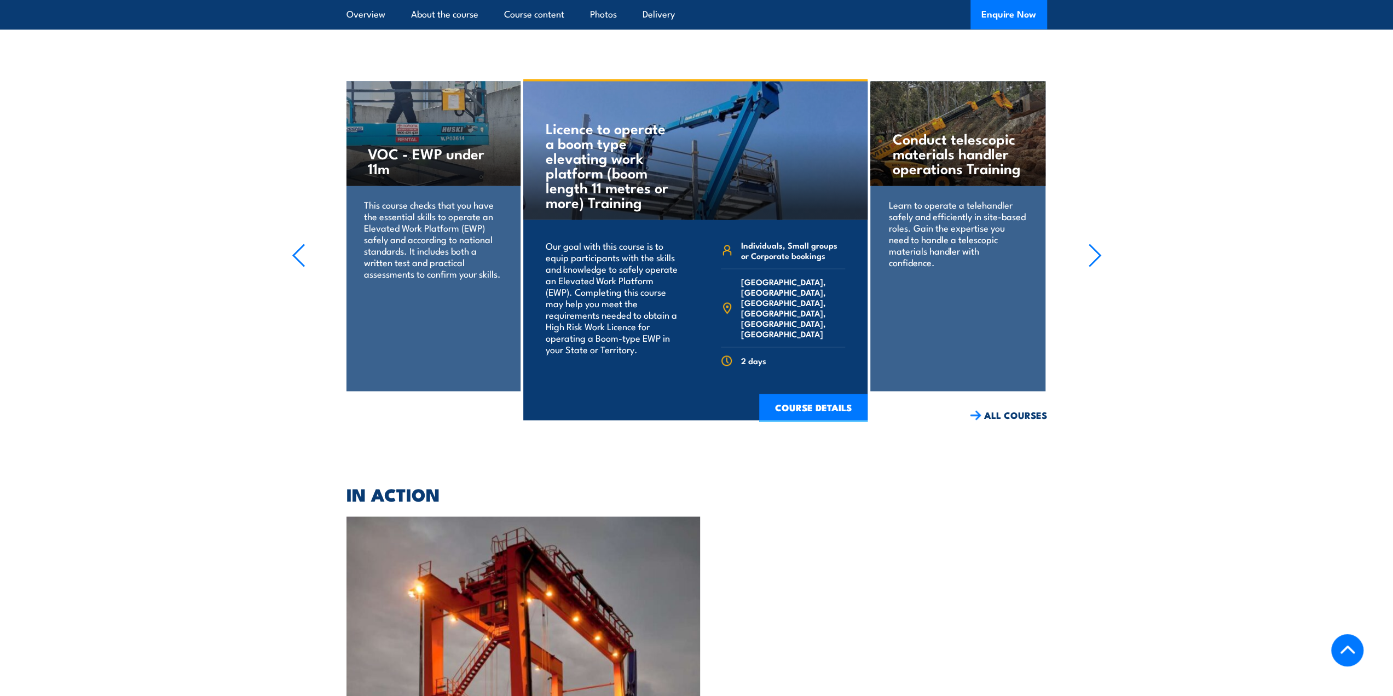
scroll to position [1685, 0]
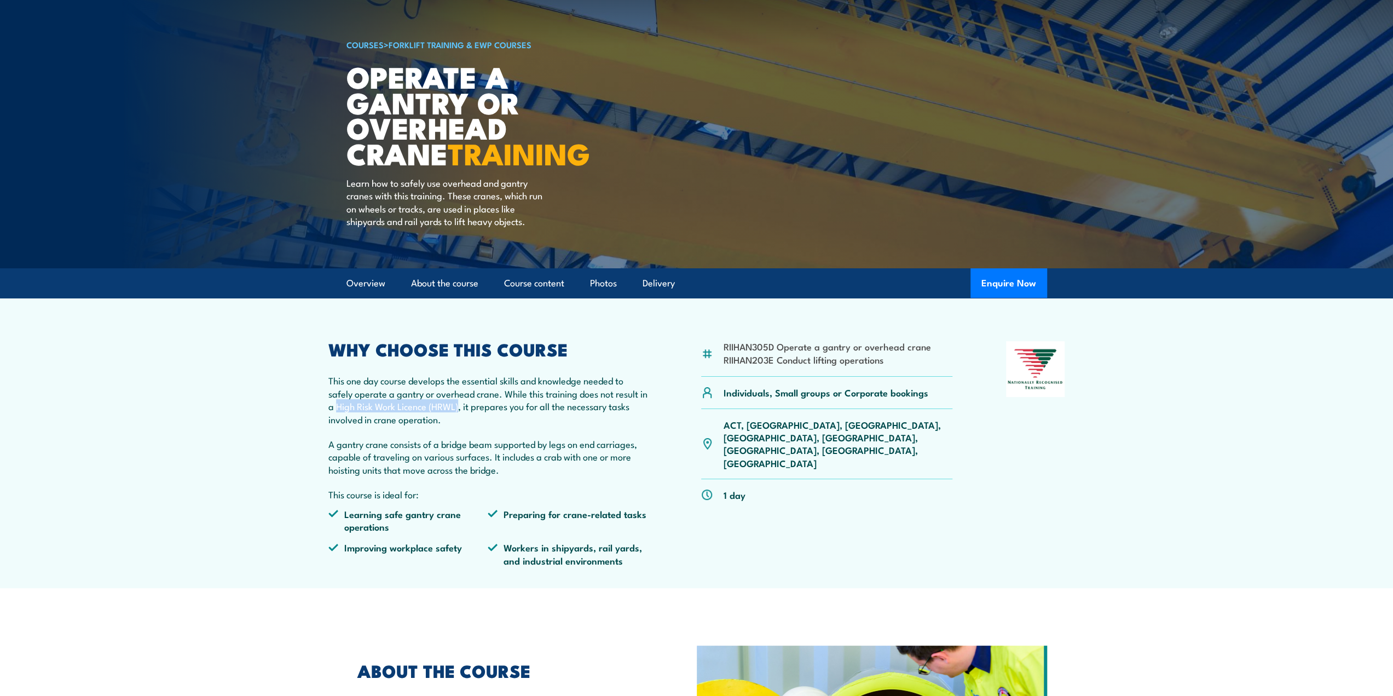
scroll to position [55, 0]
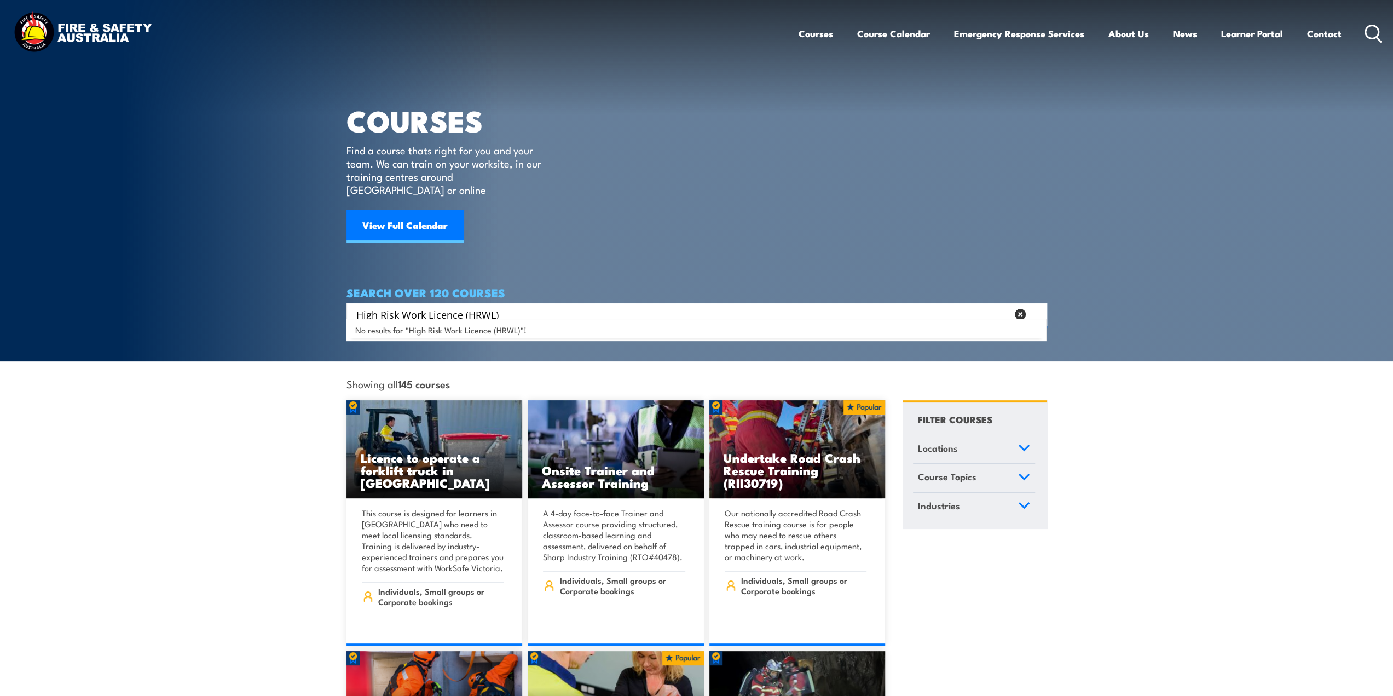
type input "High Risk Work Licence (HRWL)"
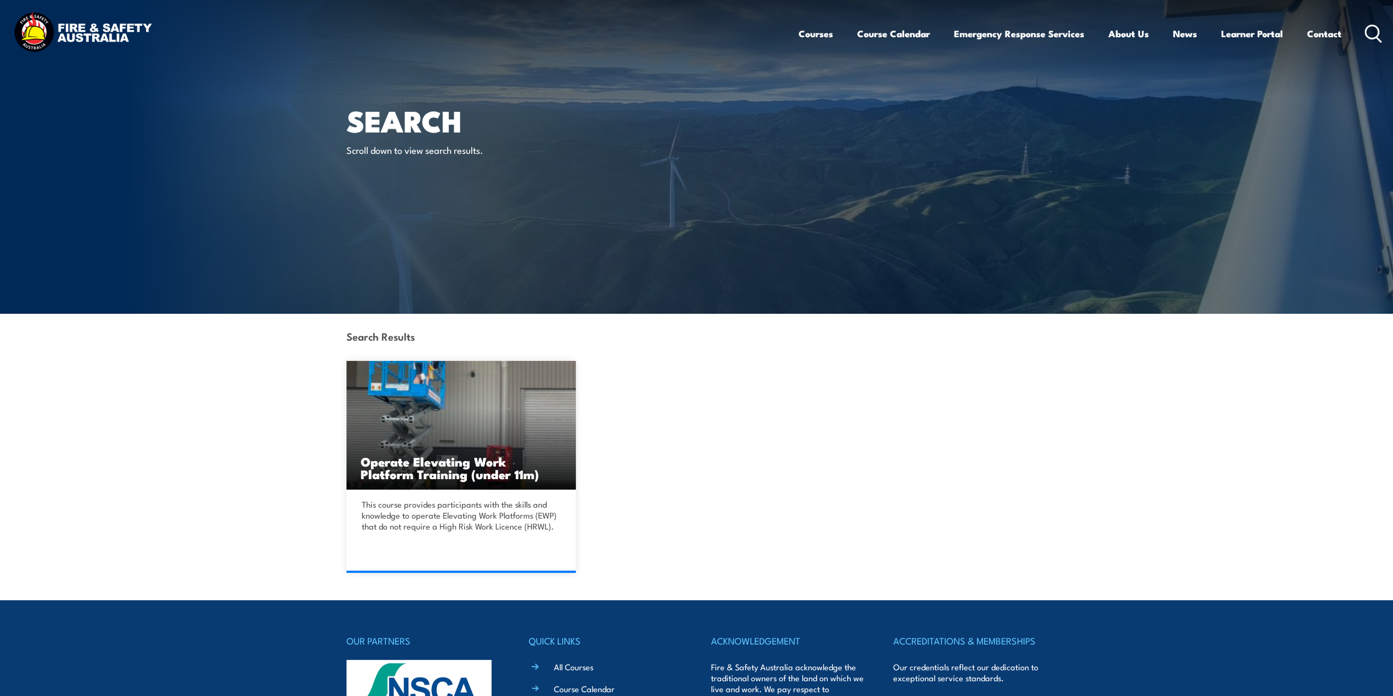
click at [1362, 34] on div "Courses Course Calendar Emergency Response Services Services Overview Emergency…" at bounding box center [1091, 33] width 584 height 47
click at [1374, 37] on circle at bounding box center [1372, 31] width 13 height 13
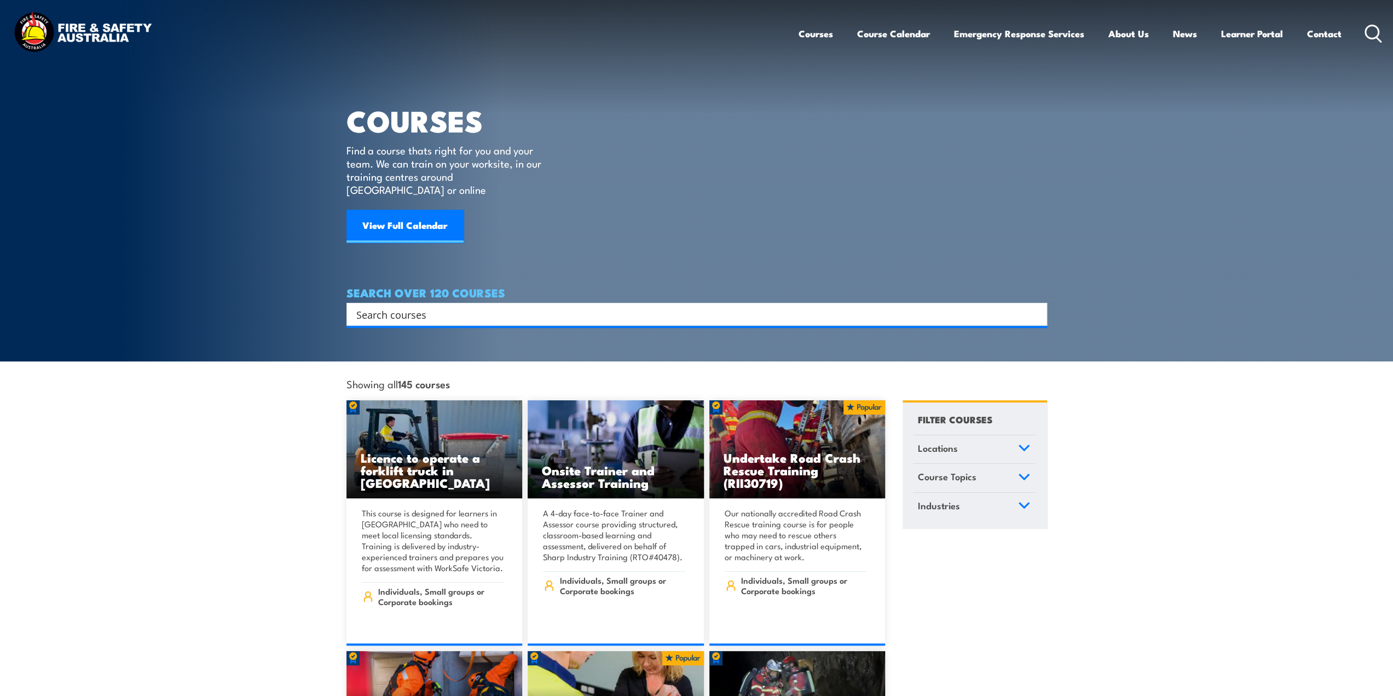
click at [462, 306] on input "Search input" at bounding box center [689, 314] width 667 height 16
paste input "High Risk Work Licence (HRWL)"
type input "High Risk Work Licence (HRWL)"
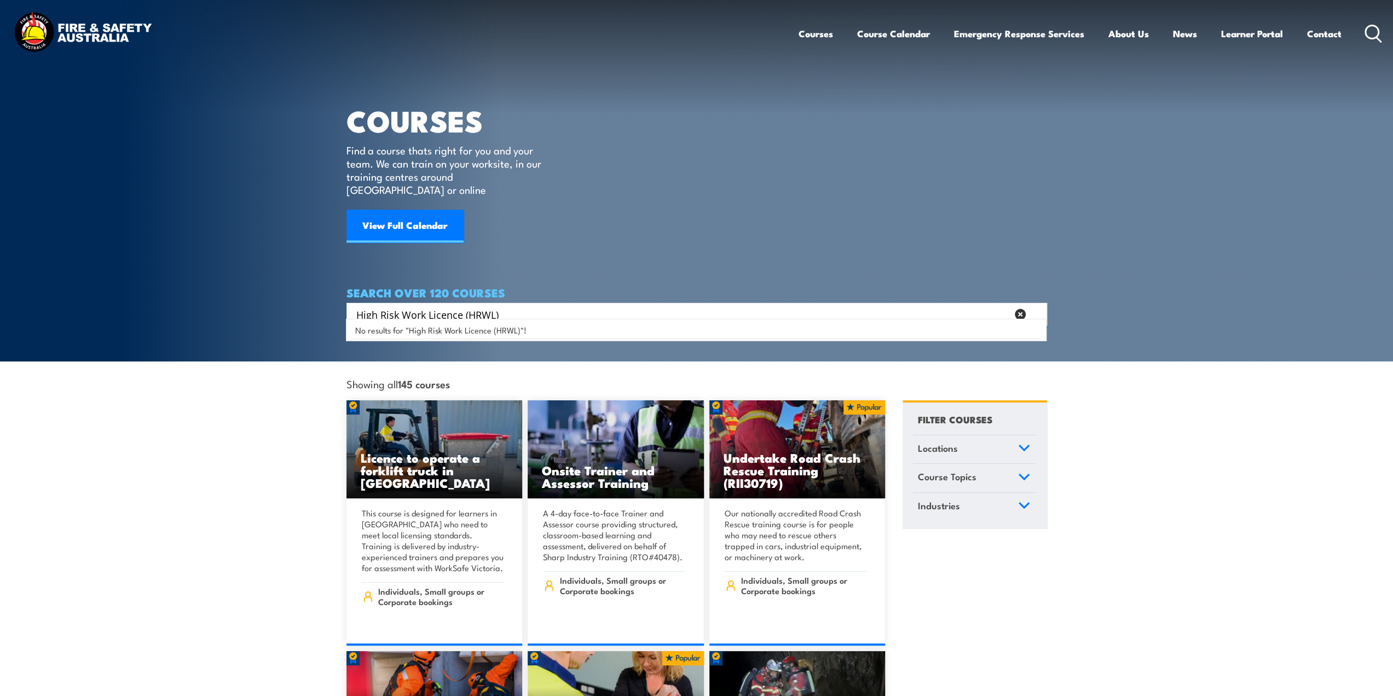
drag, startPoint x: 516, startPoint y: 300, endPoint x: 37, endPoint y: 304, distance: 478.5
click at [37, 304] on section "COURSES Find a course thats right for you and your team. We can train on your w…" at bounding box center [696, 180] width 1393 height 361
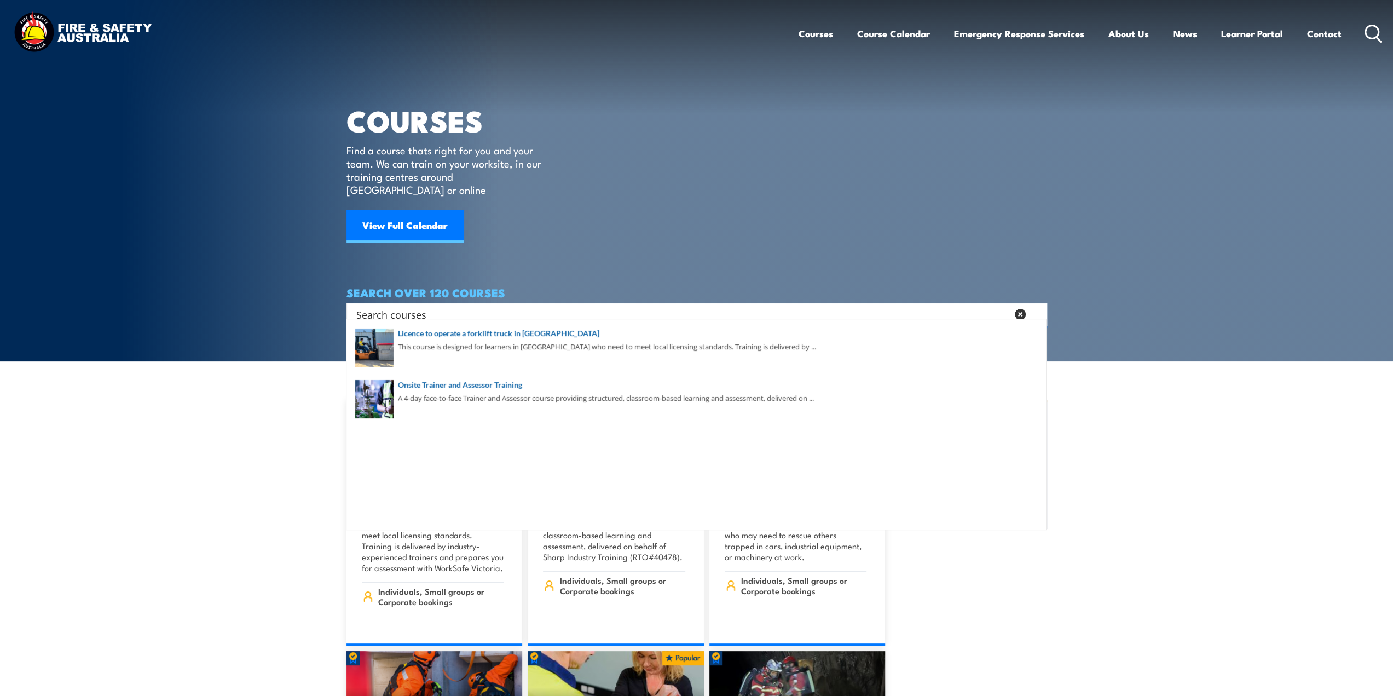
click at [599, 190] on article "COURSES Find a course thats right for you and your team. We can train on your w…" at bounding box center [697, 163] width 701 height 326
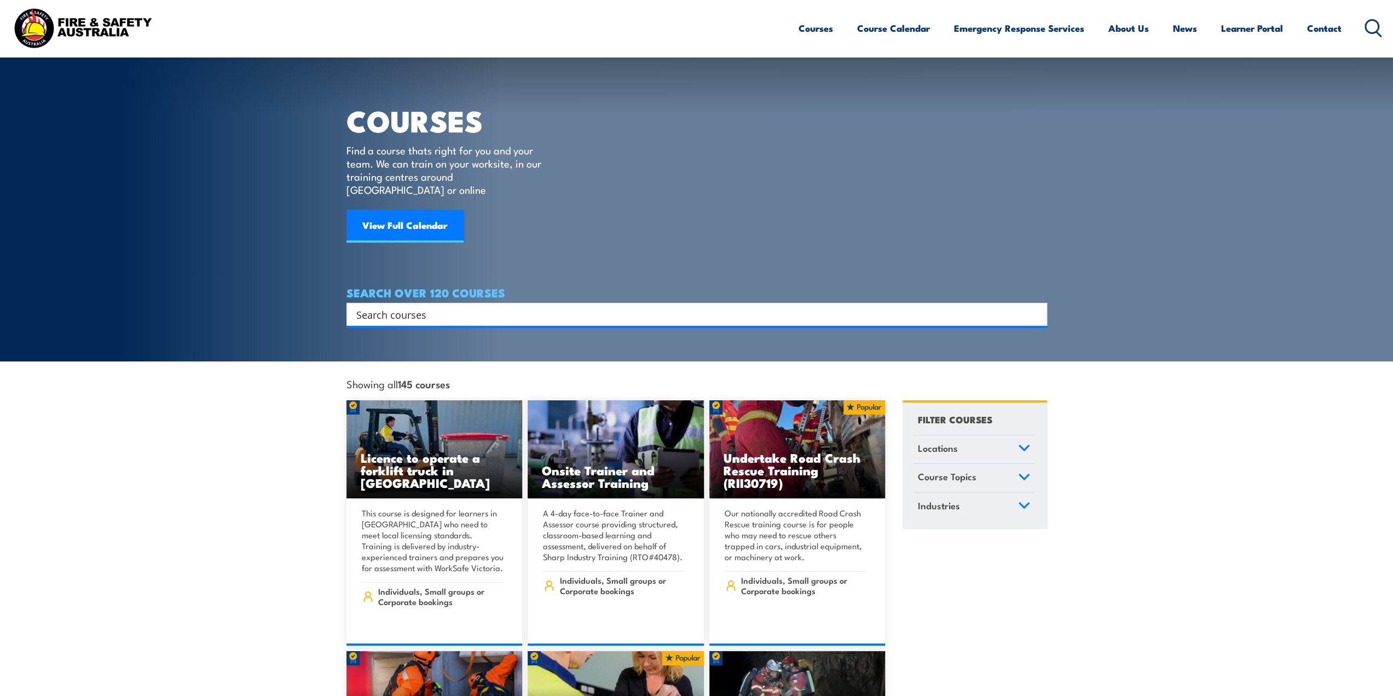
scroll to position [219, 0]
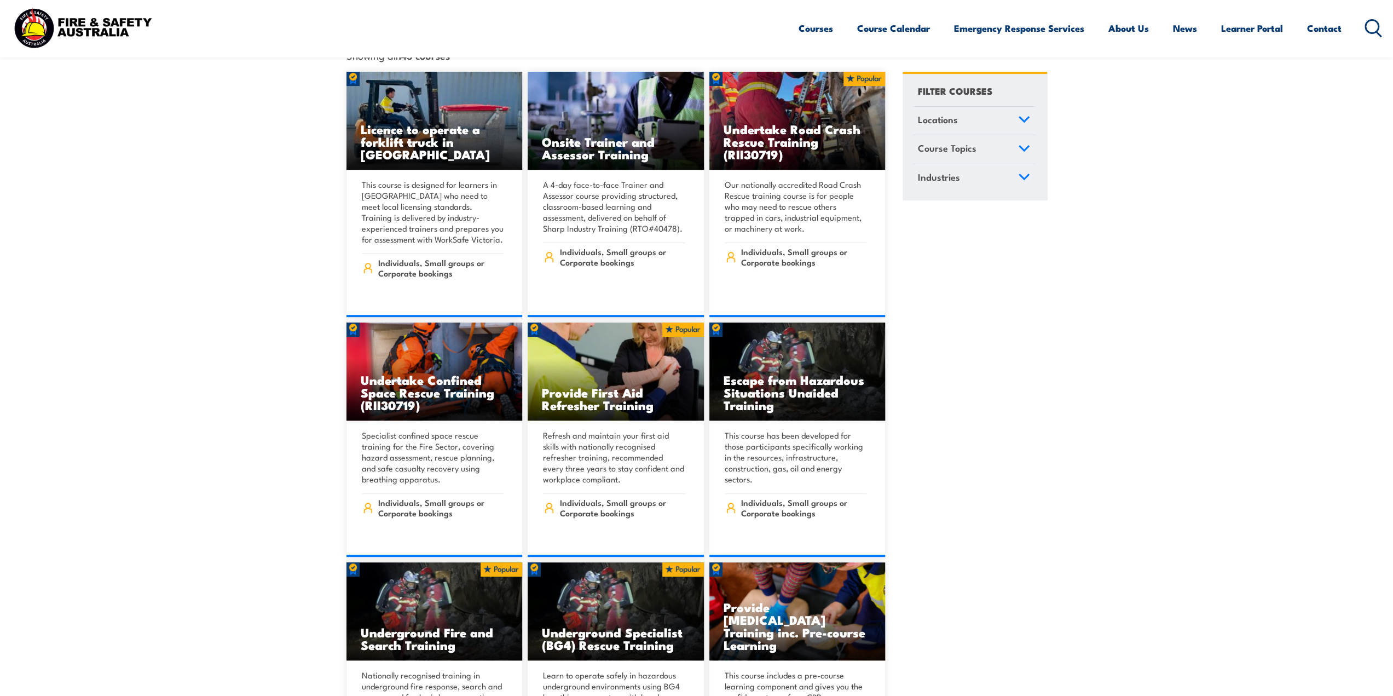
scroll to position [109, 0]
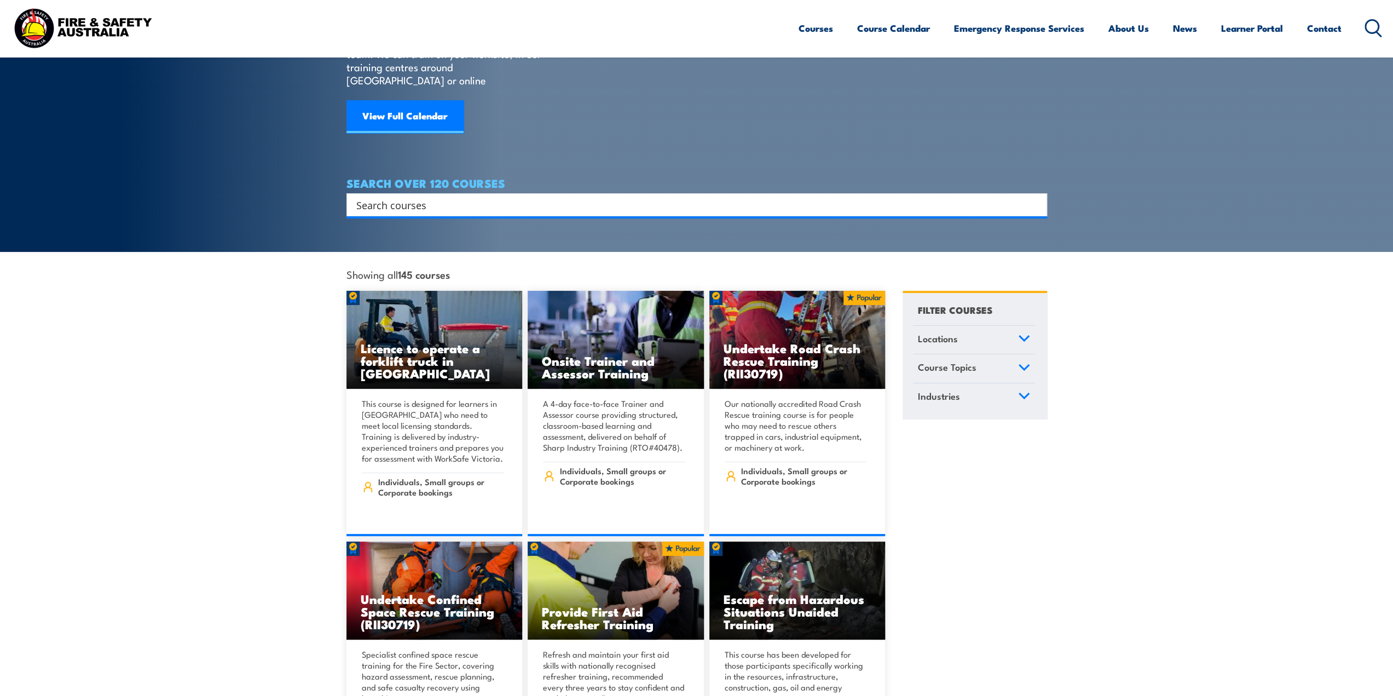
click at [991, 354] on link "Course Topics" at bounding box center [974, 368] width 122 height 28
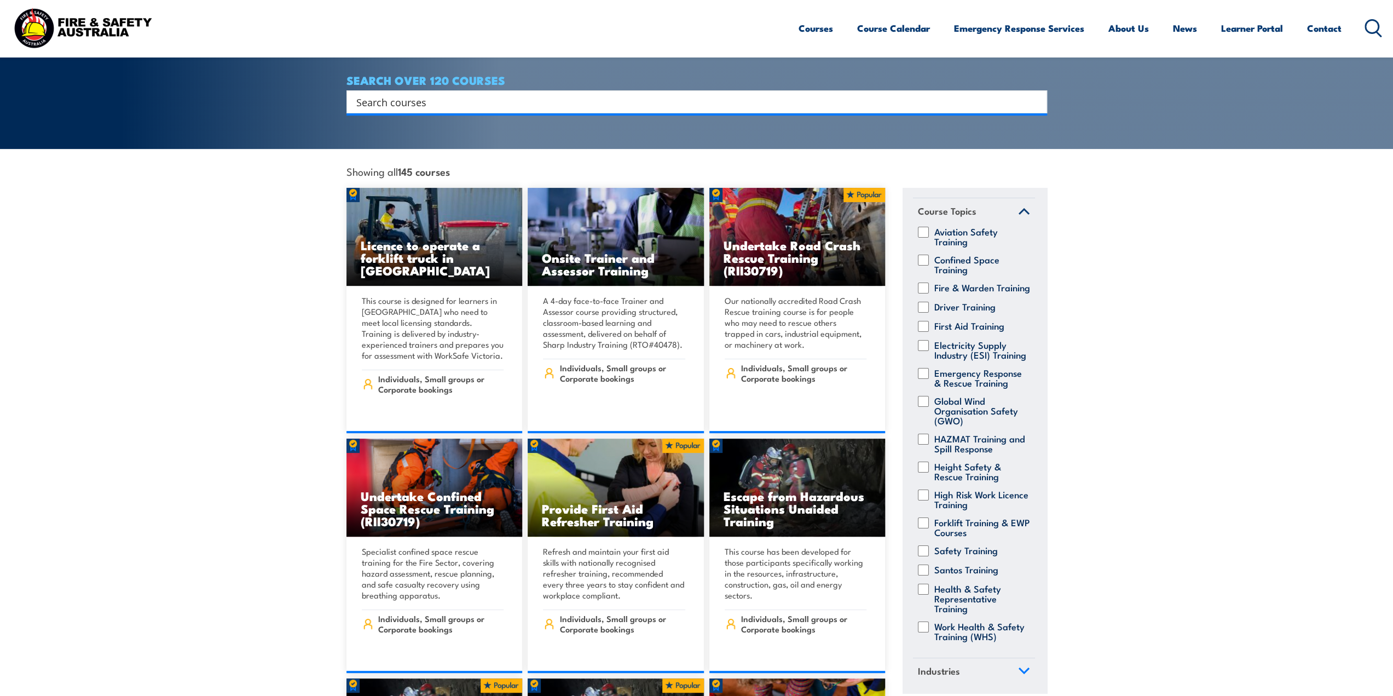
scroll to position [274, 0]
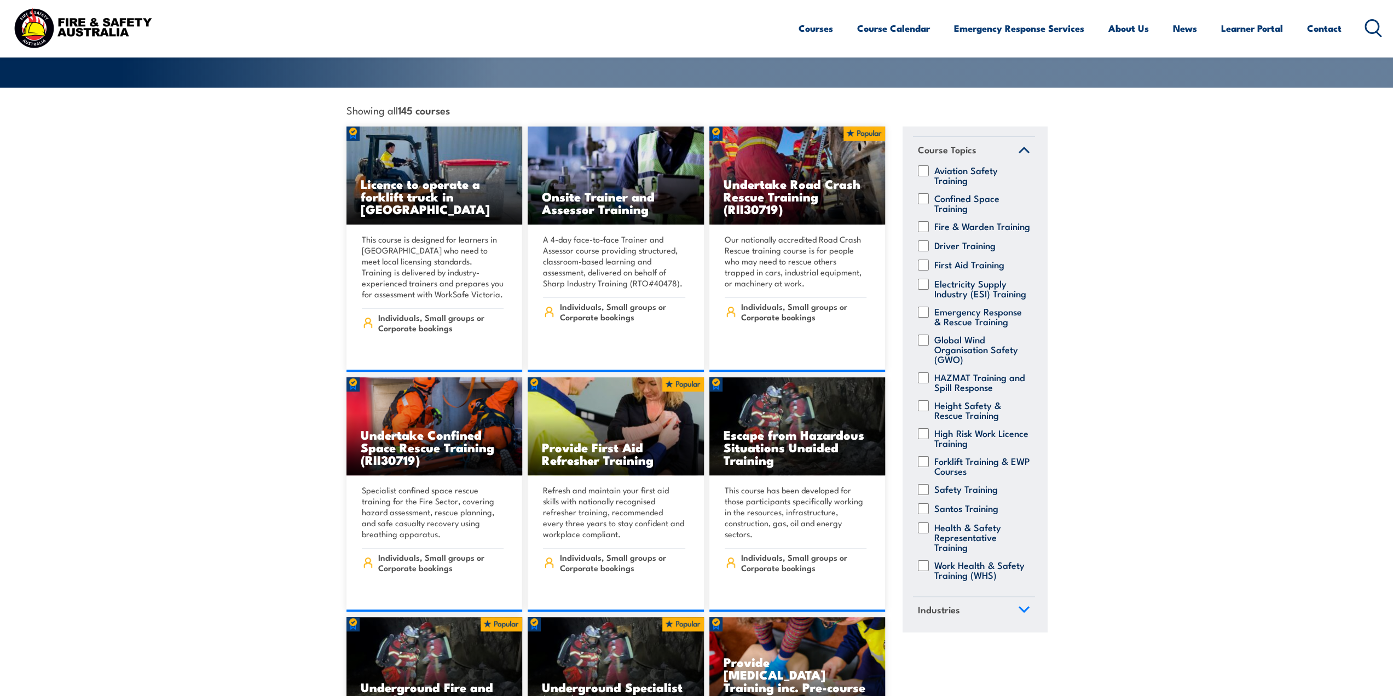
click at [958, 428] on label "High Risk Work Licence Training" at bounding box center [983, 438] width 96 height 20
click at [929, 428] on input "High Risk Work Licence Training" at bounding box center [923, 433] width 11 height 11
checkbox input "true"
